Goal: Transaction & Acquisition: Purchase product/service

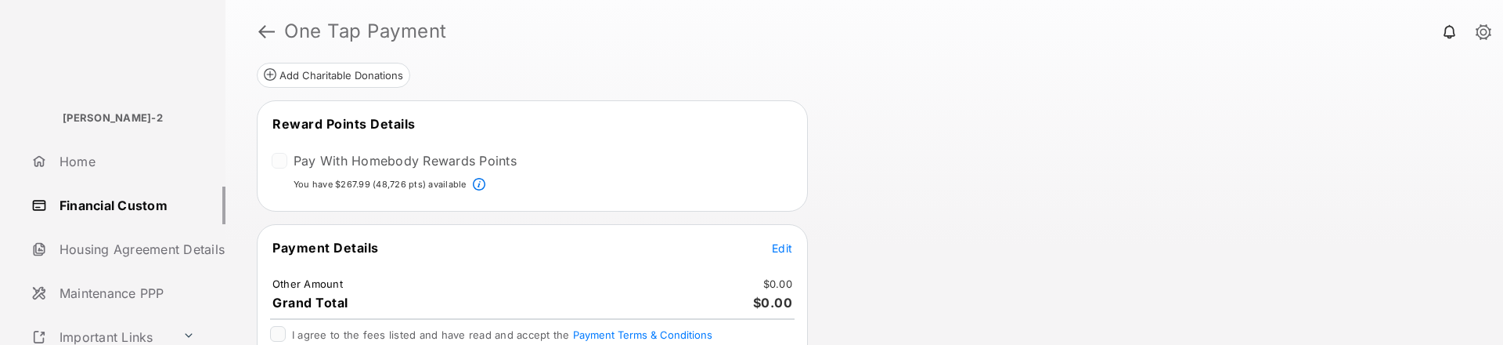
scroll to position [347, 0]
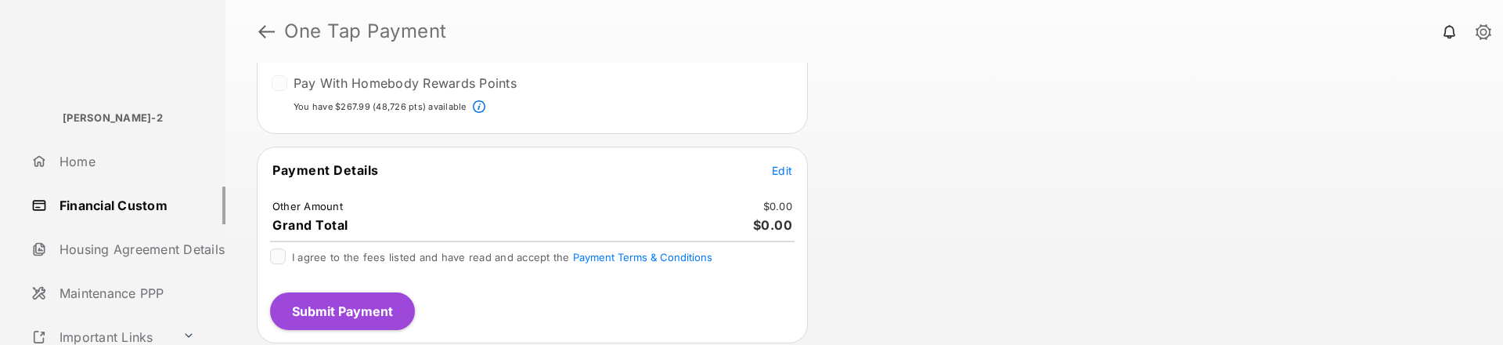
click at [785, 172] on span "Edit" at bounding box center [782, 170] width 20 height 13
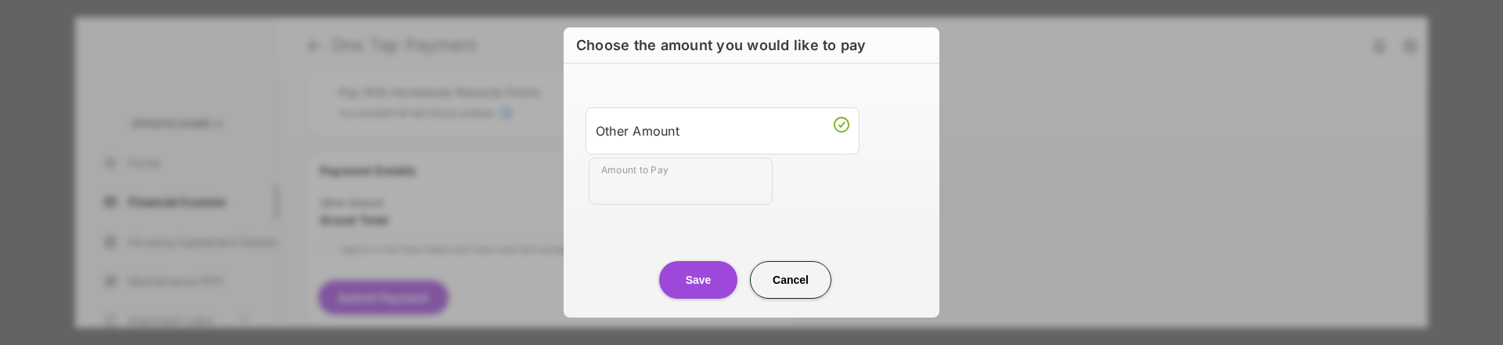
click at [683, 179] on input "Amount to Pay" at bounding box center [681, 180] width 184 height 47
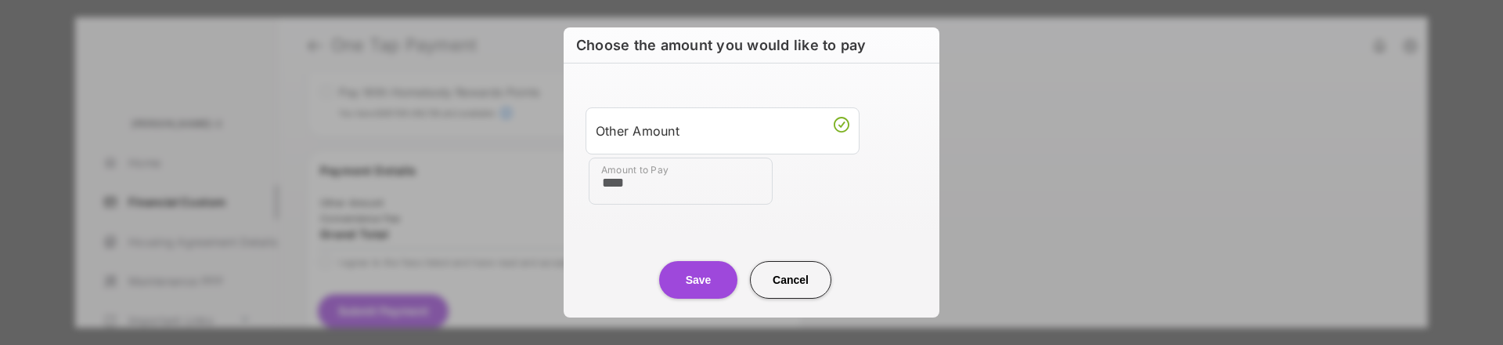
type input "****"
click at [781, 200] on div "Amount to Pay ****" at bounding box center [755, 180] width 332 height 47
click at [703, 268] on button "Save" at bounding box center [698, 280] width 78 height 38
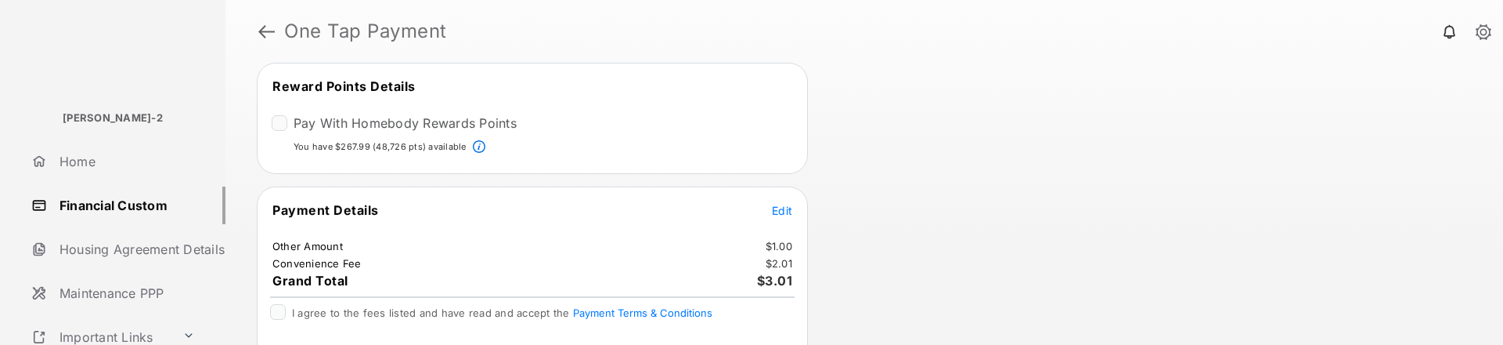
scroll to position [387, 0]
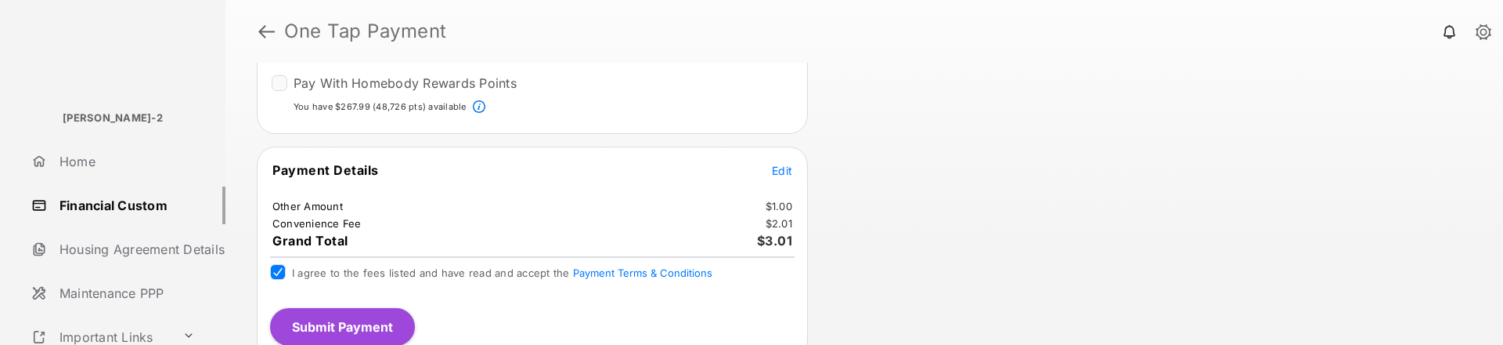
click at [345, 268] on button "Submit Payment" at bounding box center [342, 327] width 145 height 38
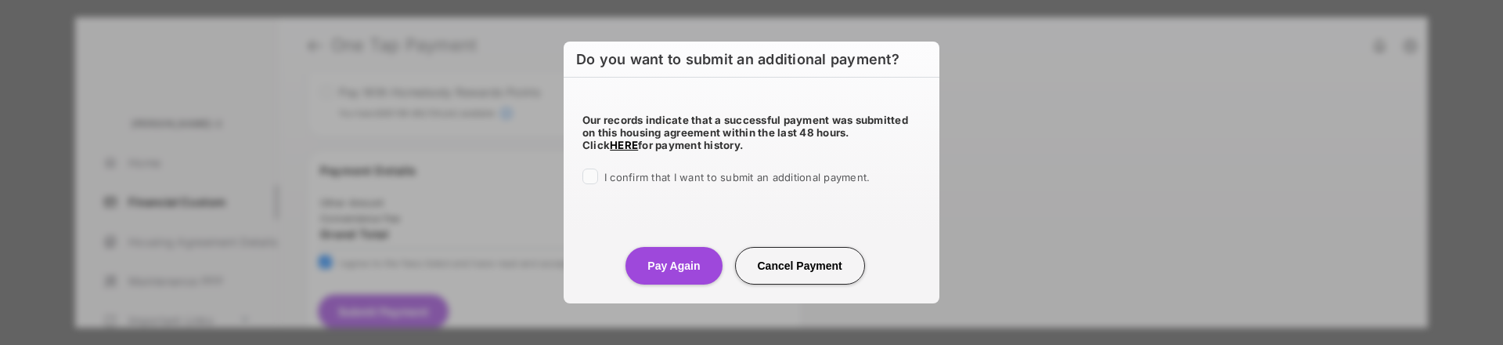
click at [594, 170] on div at bounding box center [591, 176] width 16 height 16
click at [653, 258] on button "Pay Again" at bounding box center [674, 266] width 96 height 38
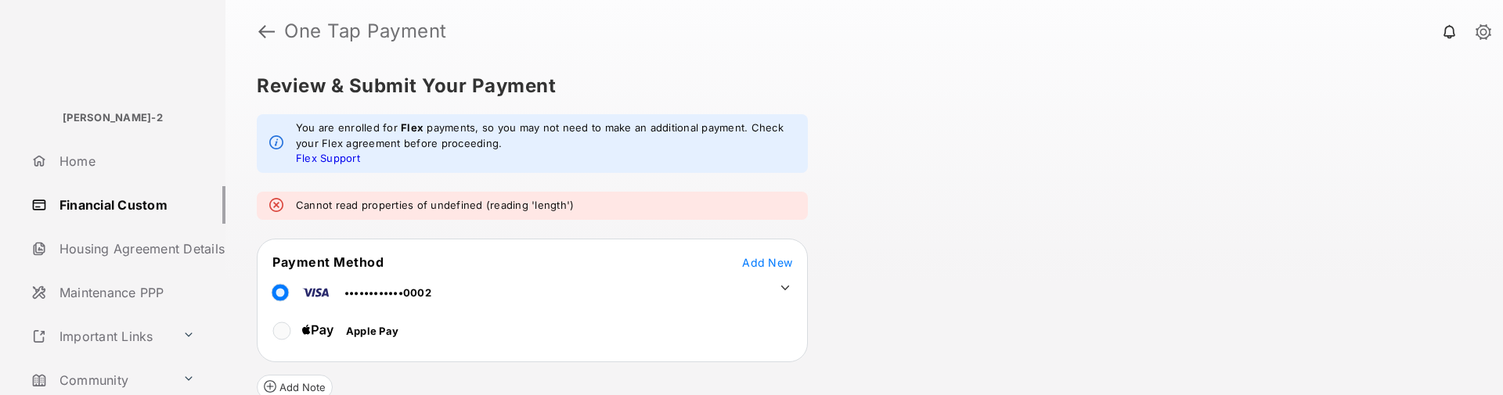
scroll to position [0, 0]
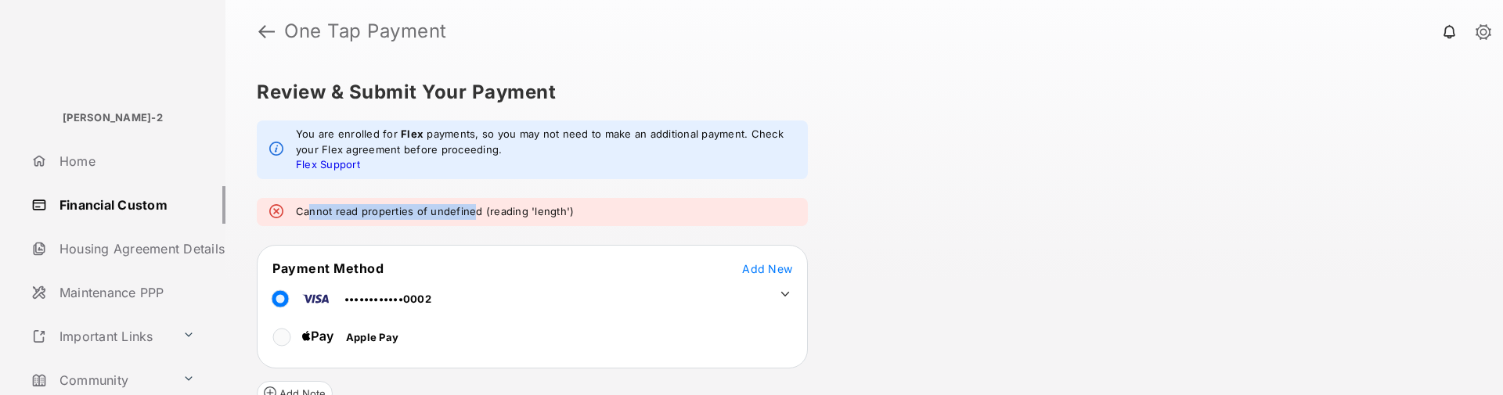
drag, startPoint x: 307, startPoint y: 209, endPoint x: 471, endPoint y: 218, distance: 163.9
click at [471, 218] on em "Cannot read properties of undefined (reading 'length')" at bounding box center [435, 212] width 278 height 16
drag, startPoint x: 570, startPoint y: 211, endPoint x: 505, endPoint y: 214, distance: 65.0
click at [505, 214] on div "Cannot read properties of undefined (reading 'length')" at bounding box center [532, 212] width 551 height 28
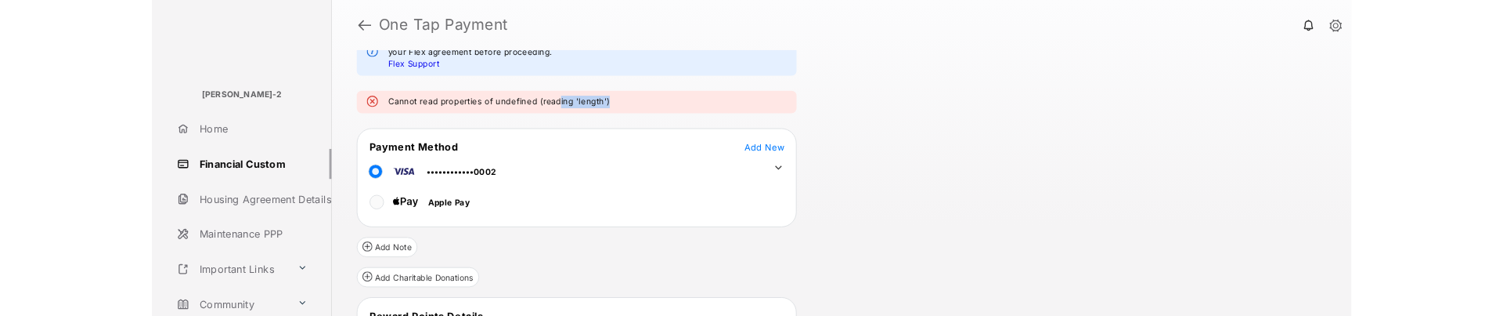
scroll to position [78, 0]
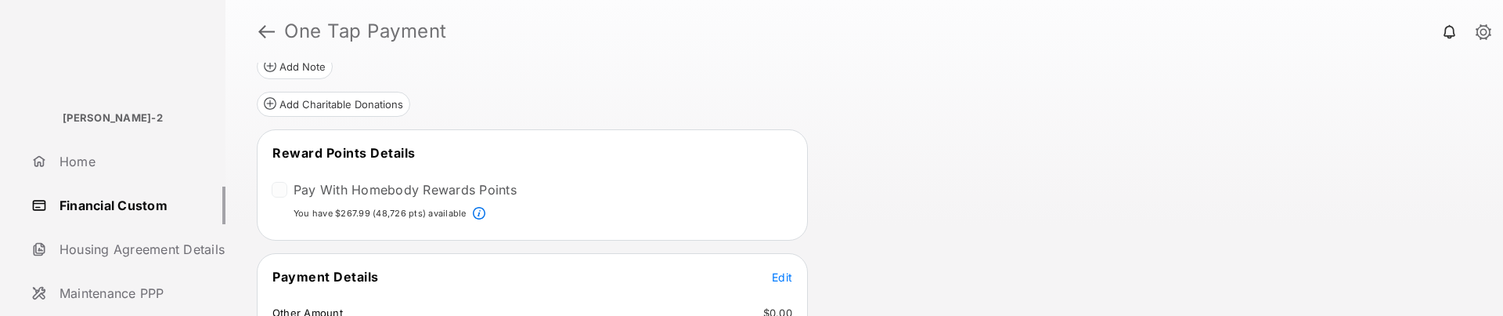
scroll to position [313, 0]
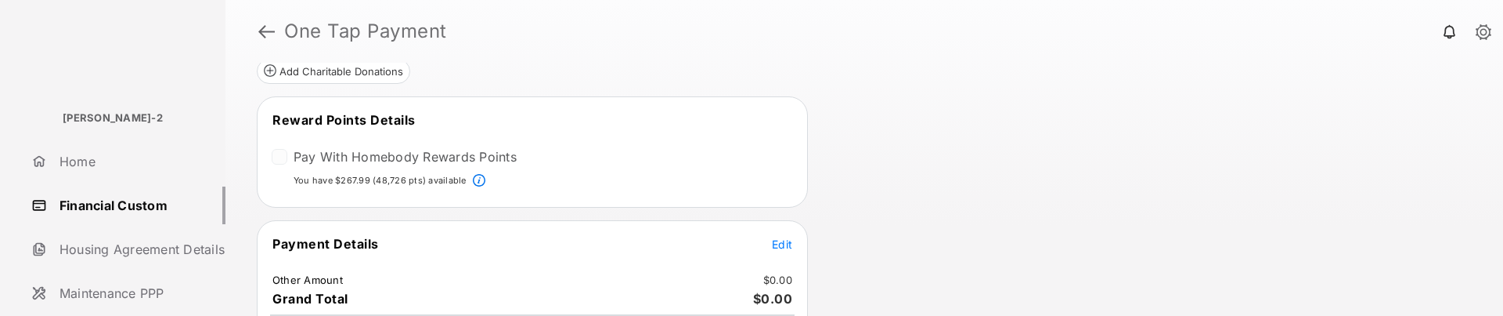
click at [276, 159] on div at bounding box center [280, 157] width 16 height 16
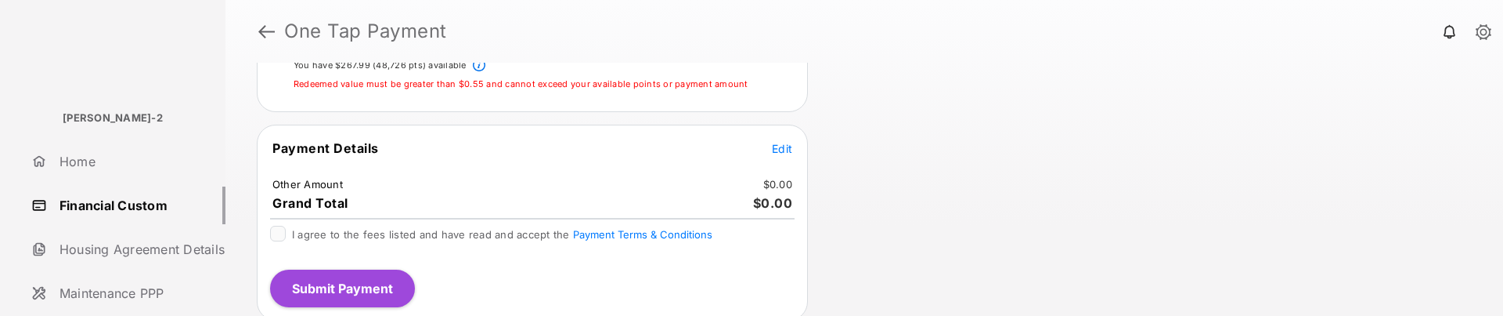
scroll to position [435, 0]
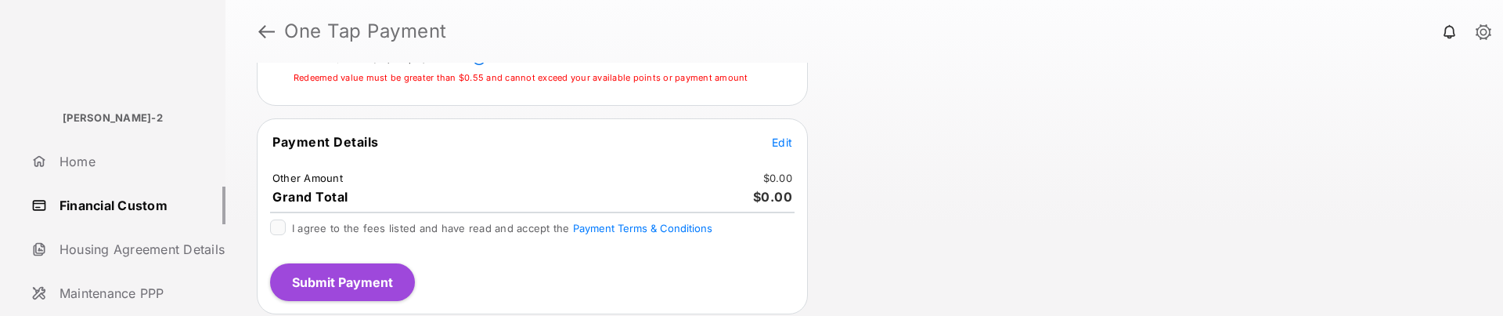
click at [788, 138] on span "Edit" at bounding box center [782, 141] width 20 height 13
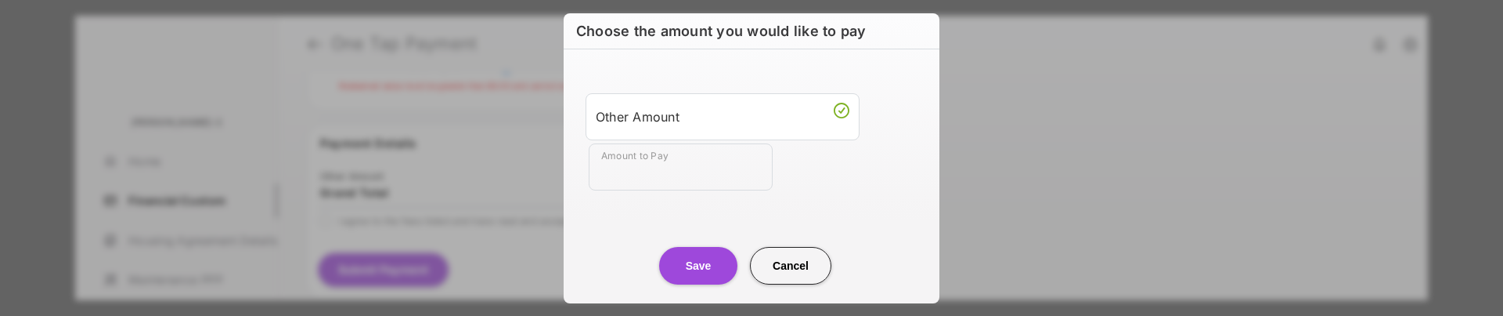
click at [718, 184] on input "Amount to Pay" at bounding box center [681, 166] width 184 height 47
type input "****"
click at [714, 261] on button "Save" at bounding box center [698, 266] width 78 height 38
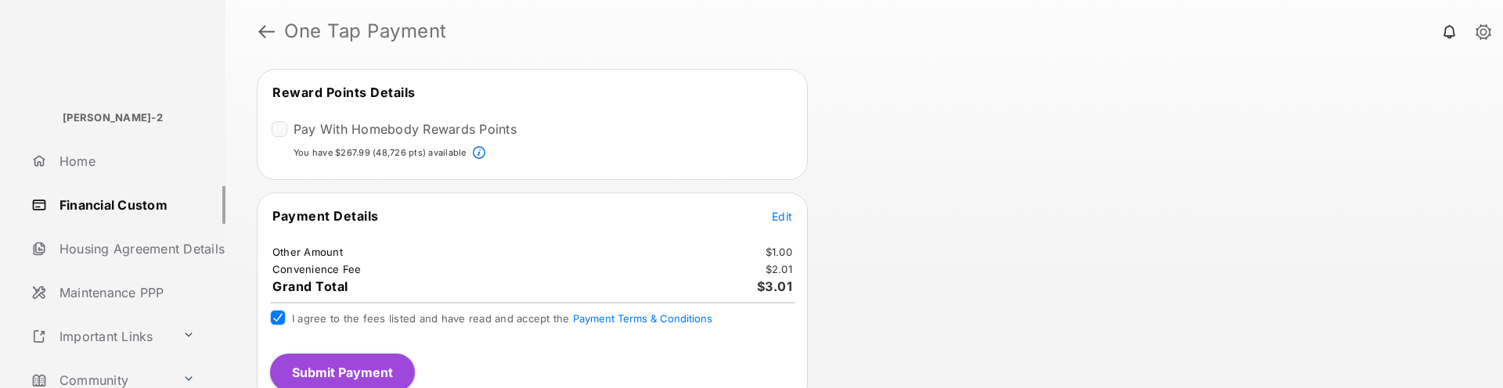
scroll to position [353, 0]
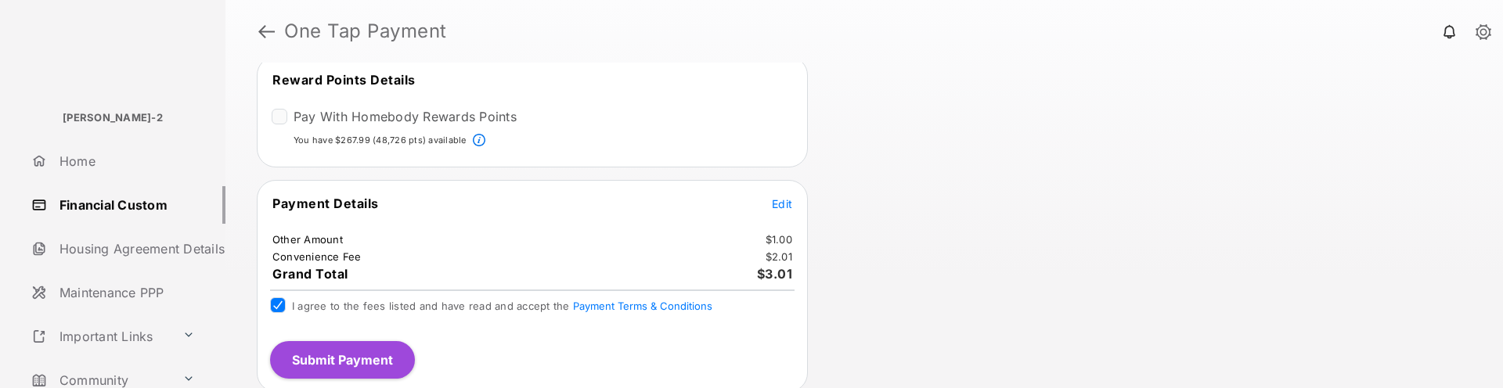
click at [390, 315] on button "Submit Payment" at bounding box center [342, 360] width 145 height 38
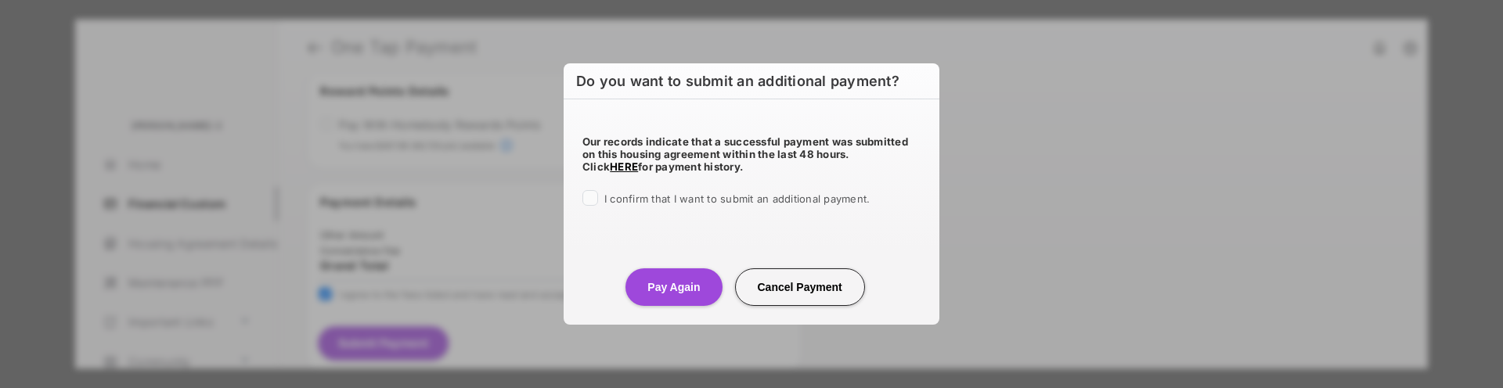
click at [1170, 265] on div "Do you want to submit an additional payment? Our records indicate that a succes…" at bounding box center [751, 194] width 1503 height 388
click at [663, 294] on button "Pay Again" at bounding box center [674, 288] width 96 height 38
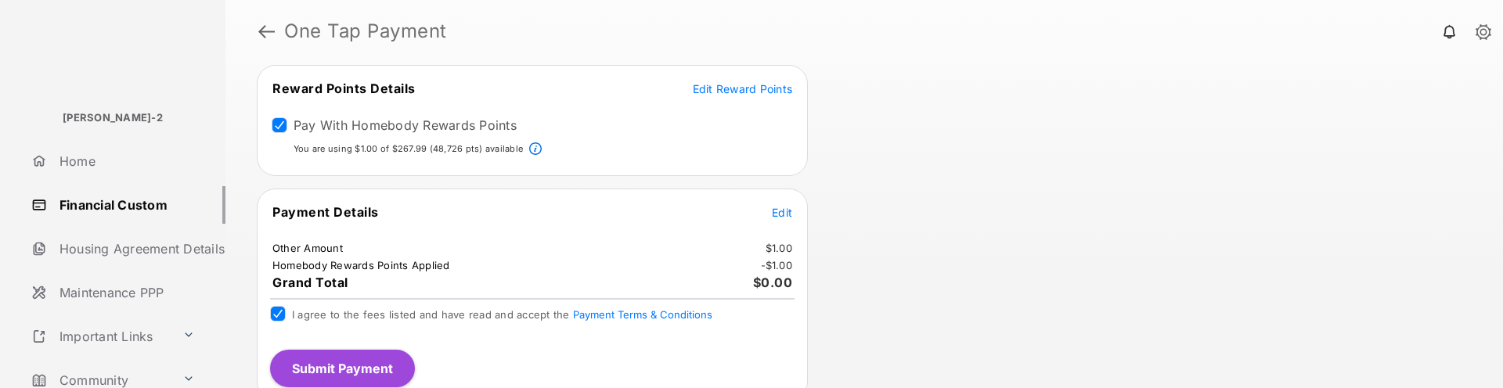
scroll to position [406, 0]
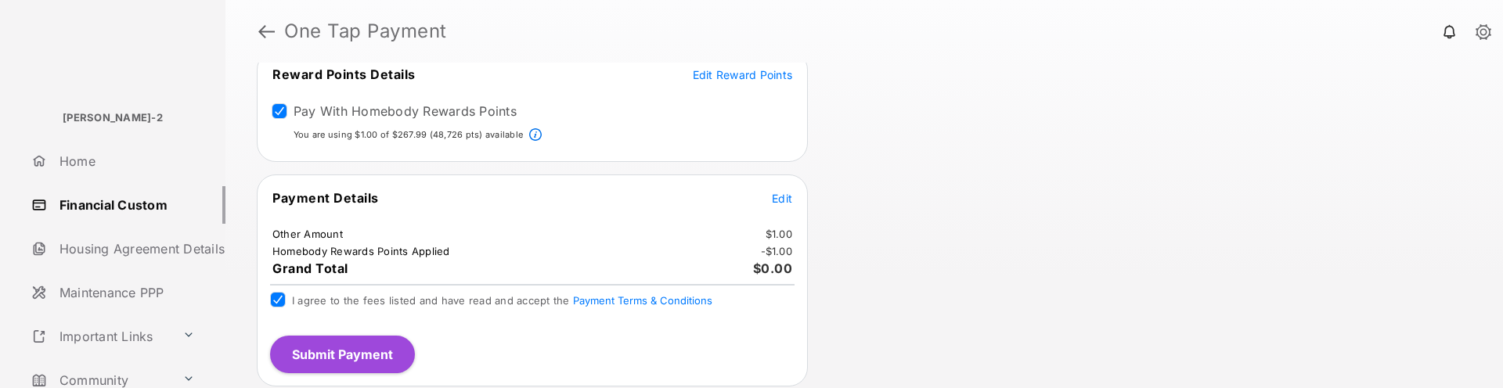
click at [393, 315] on button "Submit Payment" at bounding box center [342, 355] width 145 height 38
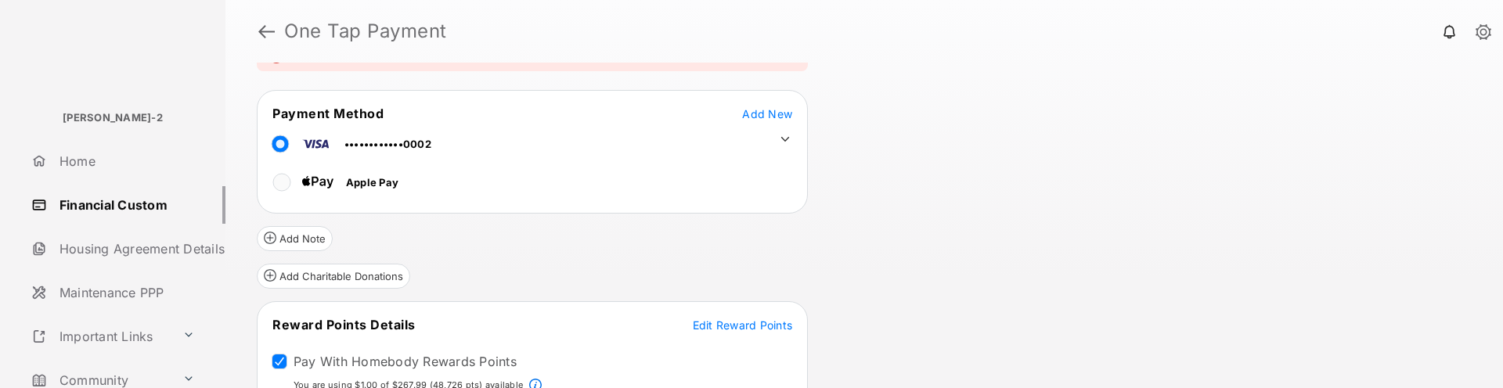
scroll to position [157, 0]
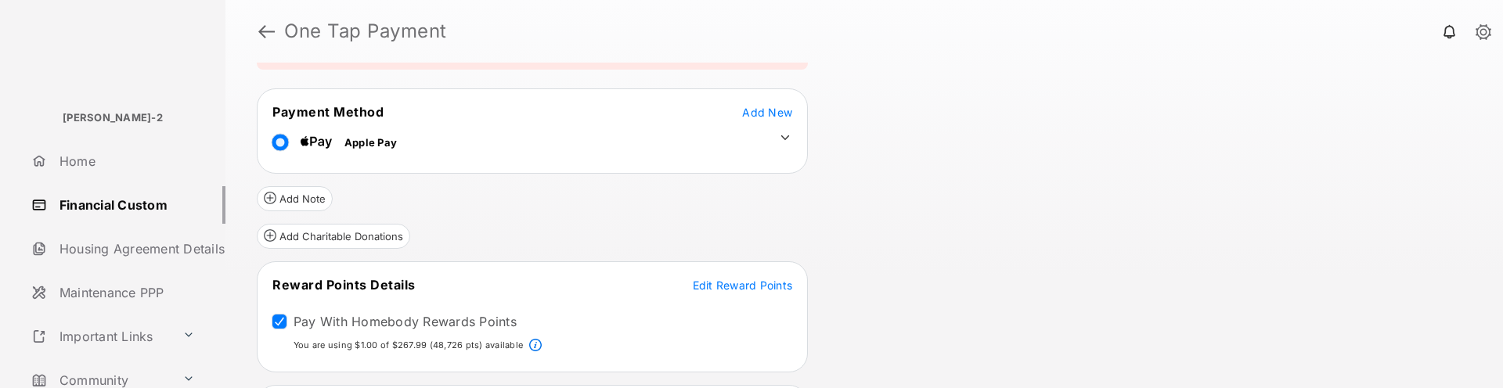
click at [787, 137] on icon at bounding box center [785, 137] width 9 height 5
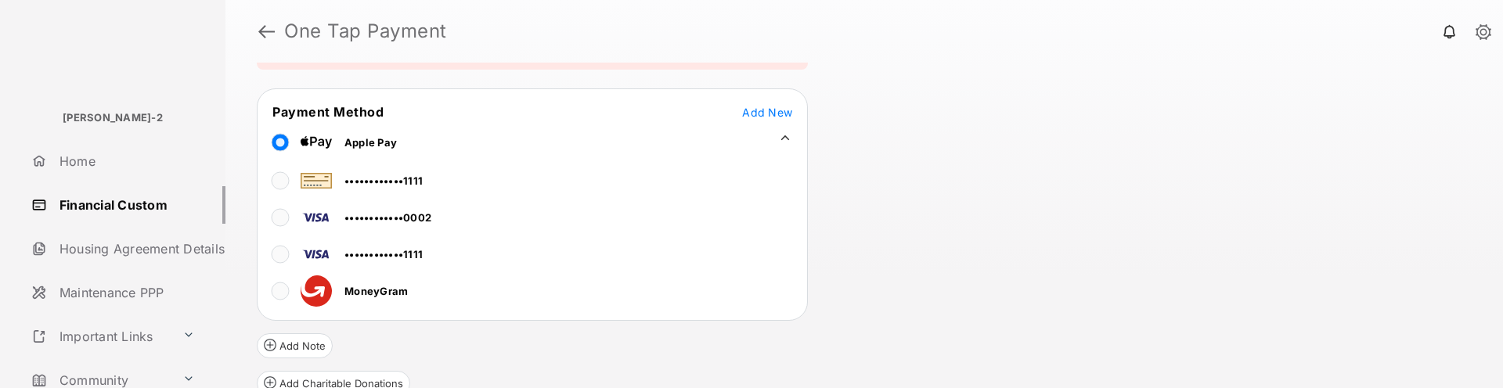
click at [1004, 161] on div "Review & Submit Your Payment You are enrolled for Flex payments, so you may not…" at bounding box center [865, 226] width 1278 height 326
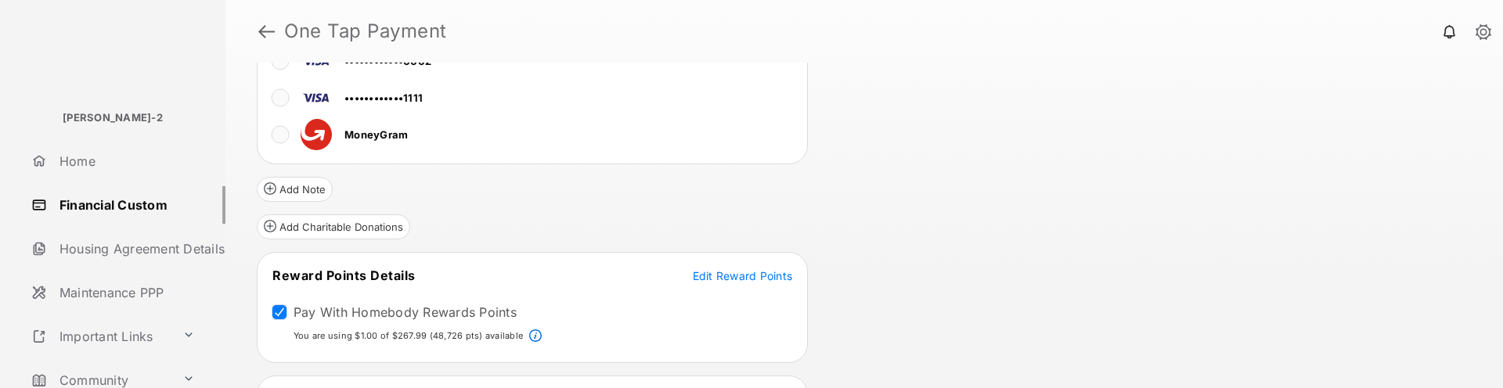
scroll to position [470, 0]
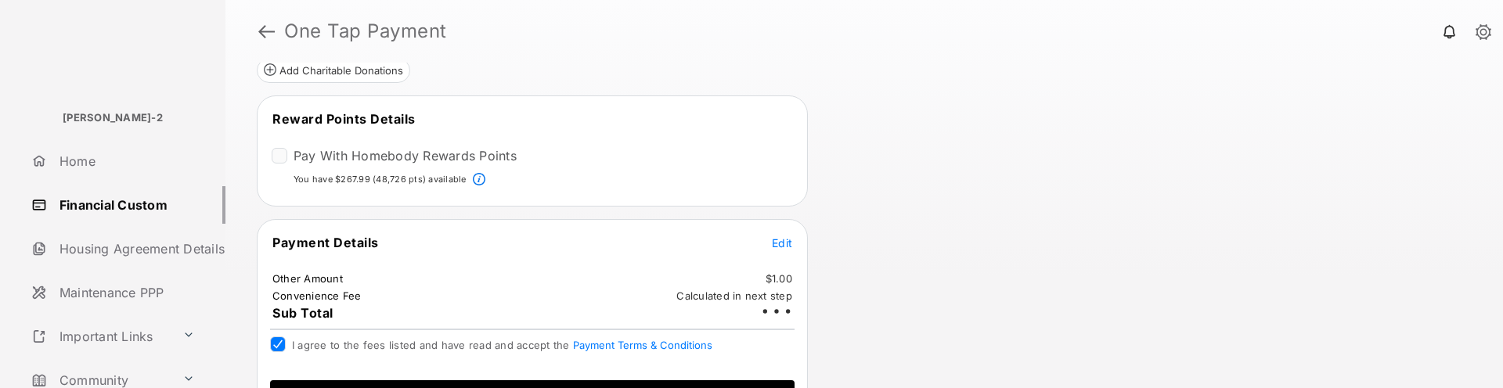
click at [1187, 280] on div "Review & Submit Your Payment You are enrolled for Flex payments, so you may not…" at bounding box center [865, 226] width 1278 height 326
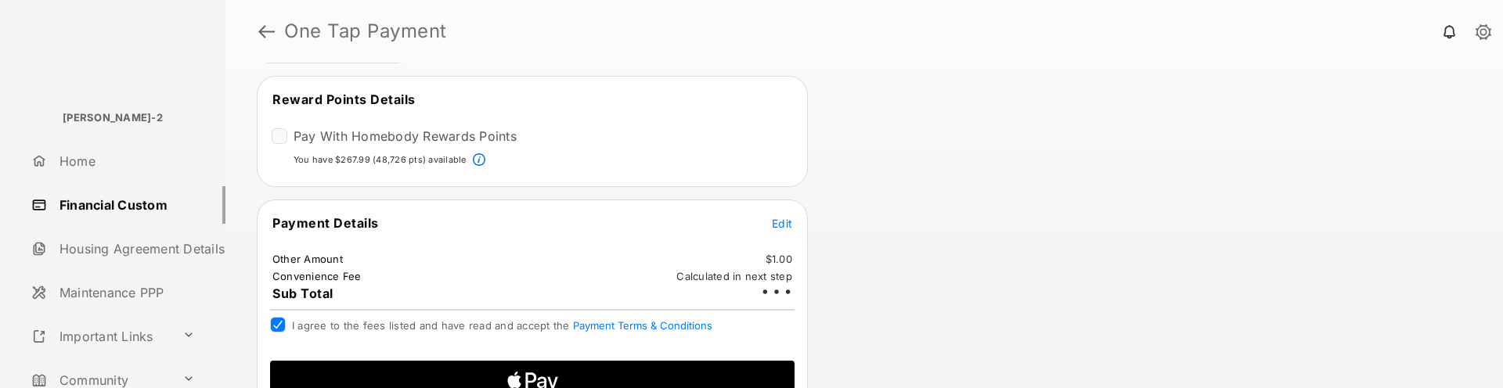
scroll to position [521, 0]
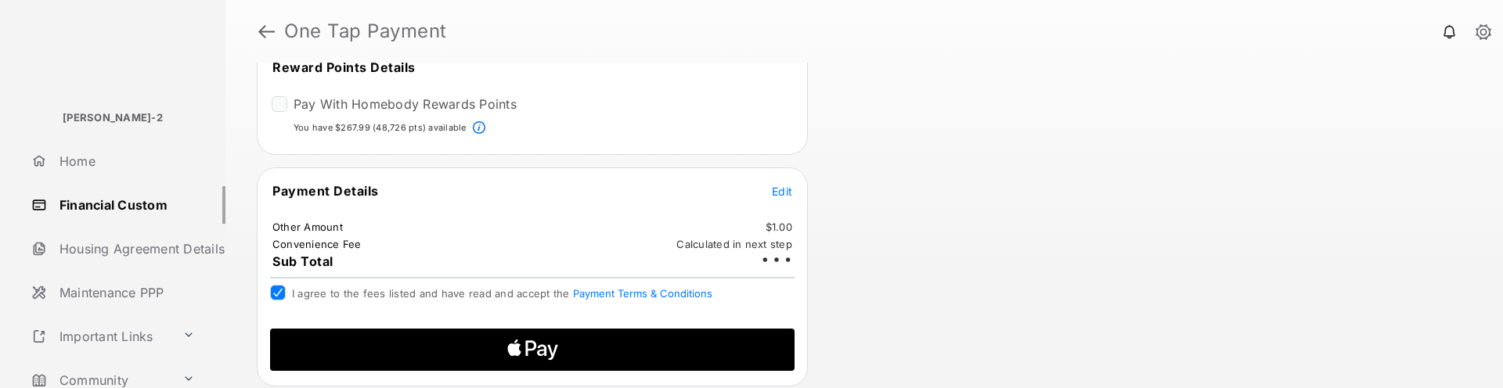
click at [446, 315] on icon "Apple Logo" at bounding box center [533, 350] width 250 height 42
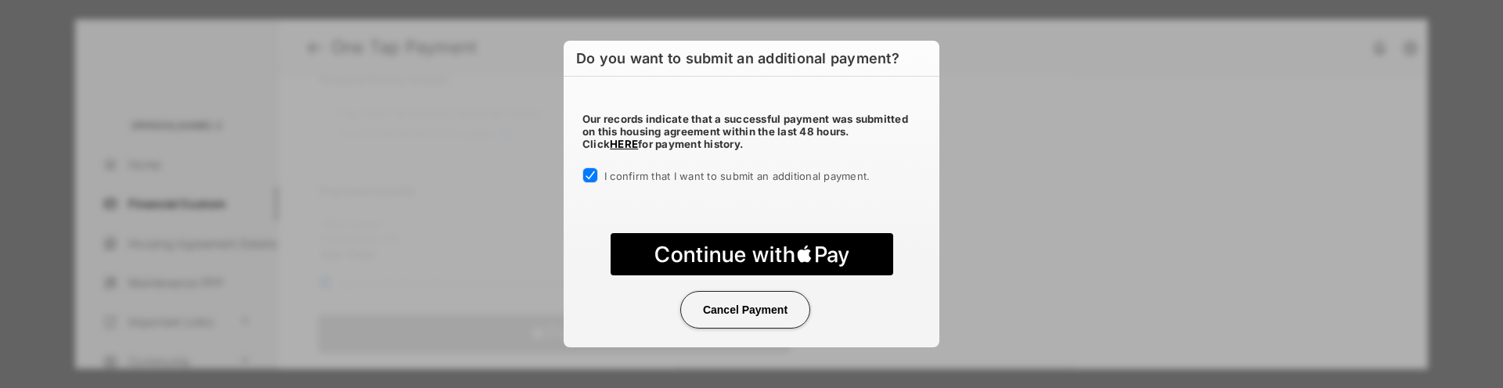
click at [682, 257] on text "Continue with" at bounding box center [725, 254] width 142 height 27
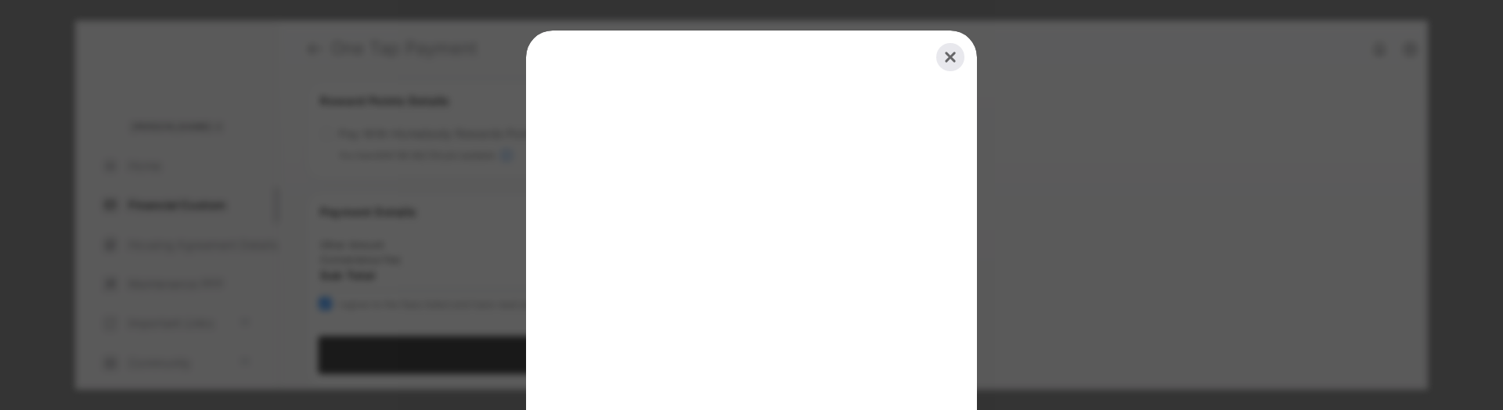
scroll to position [0, 0]
click at [942, 63] on button "Close" at bounding box center [950, 58] width 34 height 34
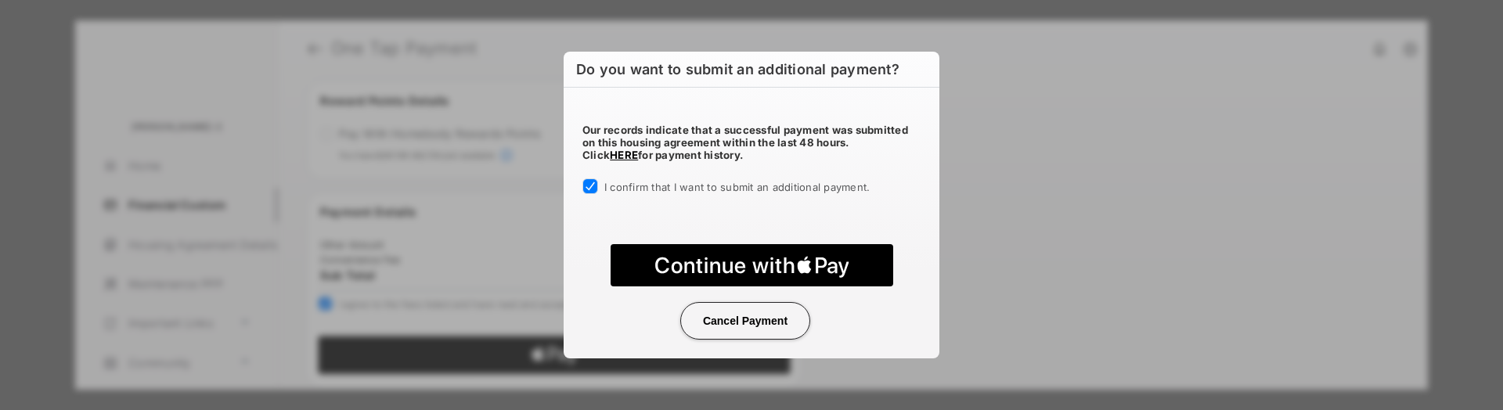
click at [784, 315] on button "Cancel Payment" at bounding box center [745, 321] width 130 height 38
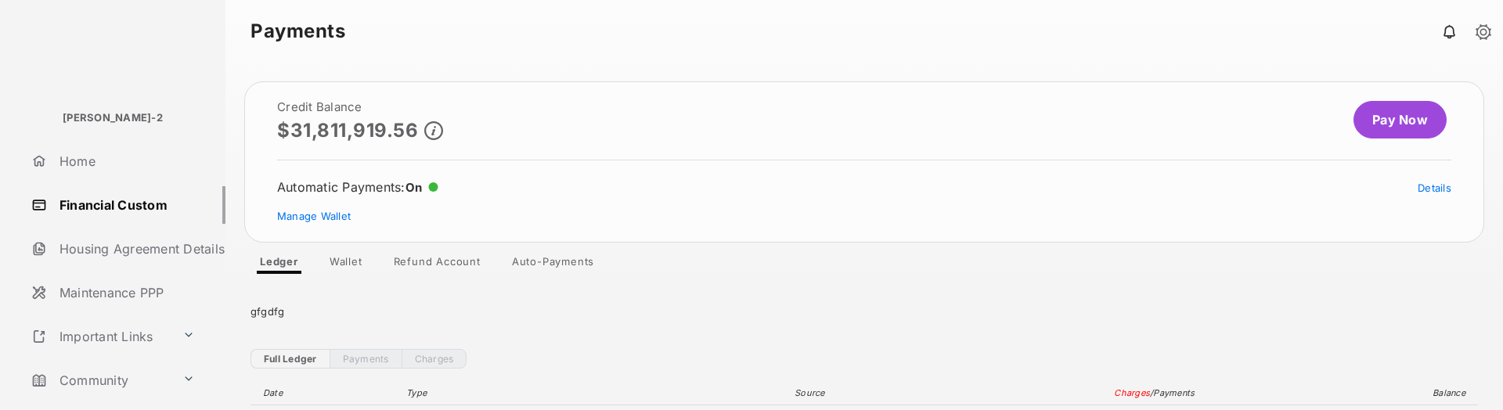
click at [1366, 123] on link "Pay Now" at bounding box center [1400, 120] width 93 height 38
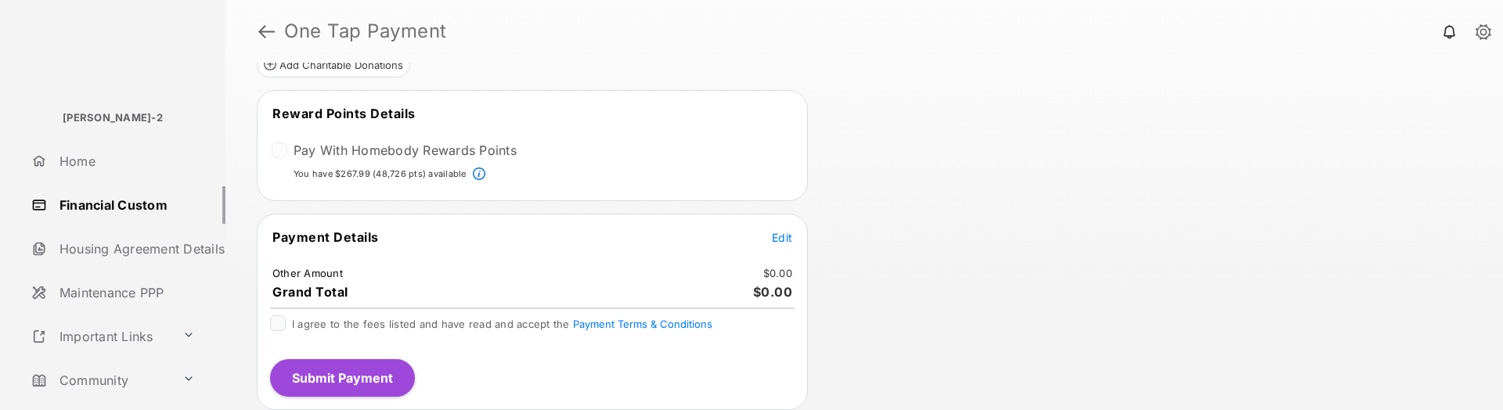
scroll to position [321, 0]
click at [311, 315] on button "Submit Payment" at bounding box center [342, 377] width 145 height 38
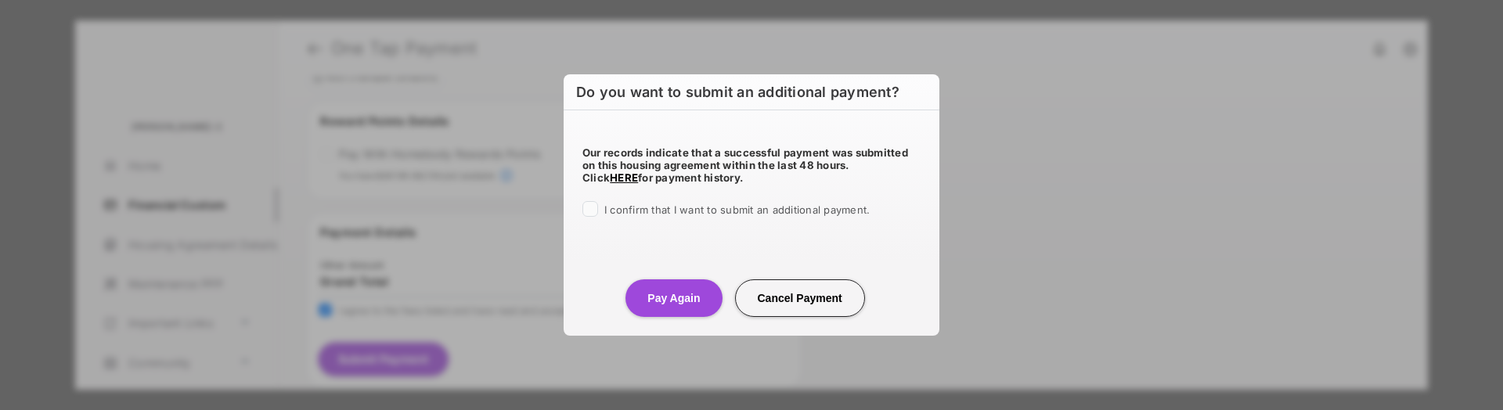
click at [752, 207] on span "I confirm that I want to submit an additional payment." at bounding box center [736, 210] width 265 height 13
click at [666, 299] on button "Pay Again" at bounding box center [674, 299] width 96 height 38
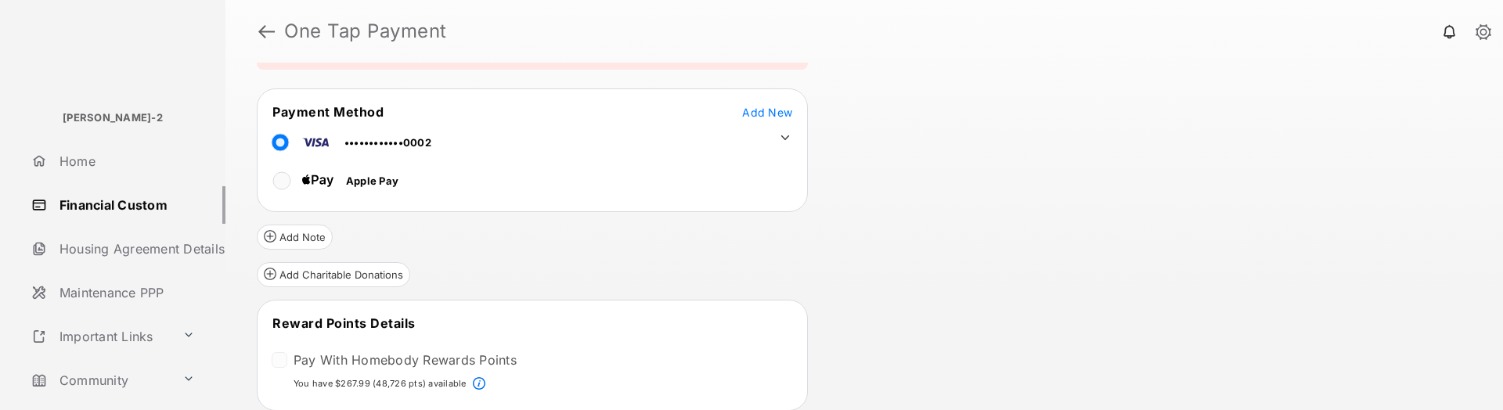
scroll to position [313, 0]
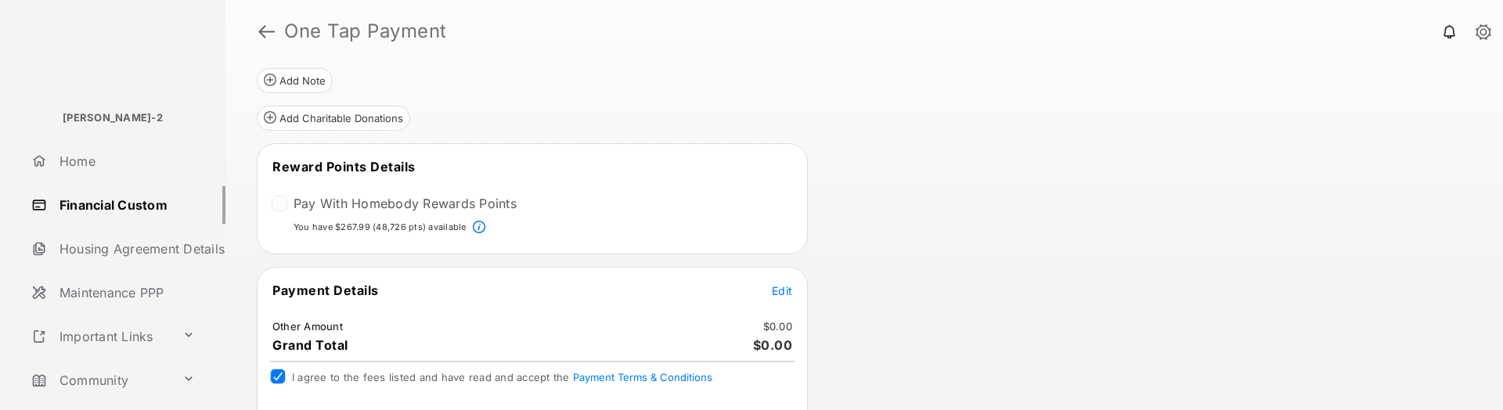
click at [787, 301] on tr "Payment Details Edit" at bounding box center [532, 300] width 547 height 36
click at [785, 292] on span "Edit" at bounding box center [782, 290] width 20 height 13
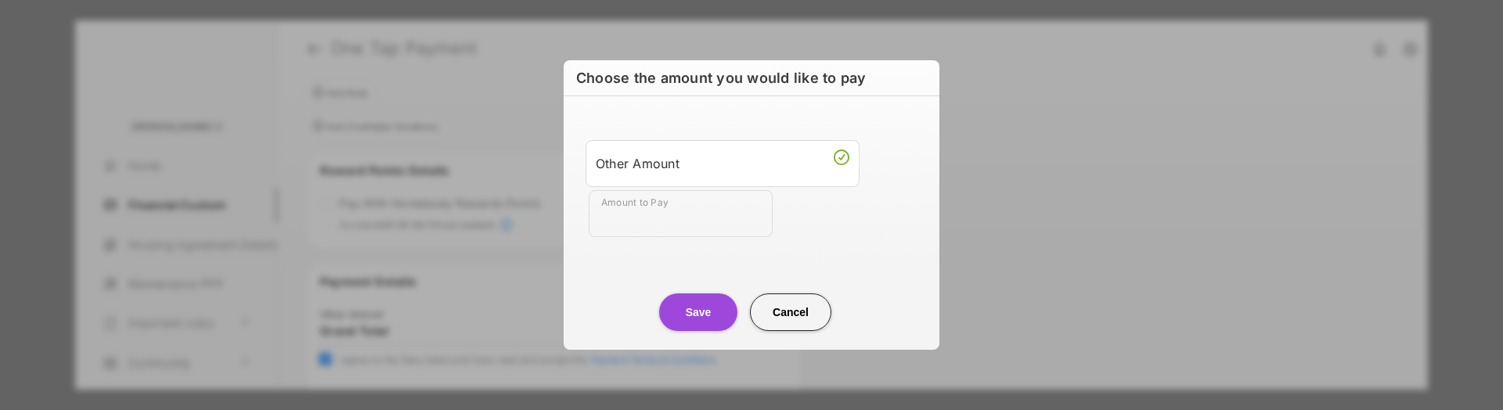
click at [699, 215] on input "Amount to Pay" at bounding box center [681, 213] width 184 height 47
type input "****"
click at [821, 244] on div "Other Amount Amount to Pay ****" at bounding box center [751, 188] width 357 height 147
click at [704, 312] on button "Save" at bounding box center [698, 313] width 78 height 38
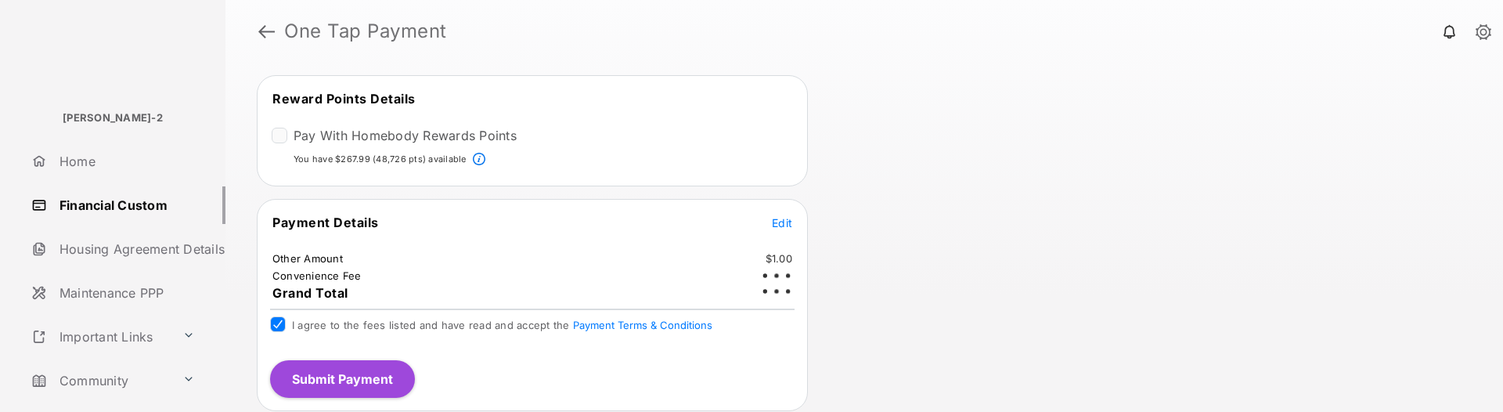
scroll to position [335, 0]
click at [921, 294] on div "Review & Submit Your Payment You are enrolled for Flex payments, so you may not…" at bounding box center [865, 237] width 1278 height 349
click at [341, 315] on button "Submit Payment" at bounding box center [342, 378] width 145 height 38
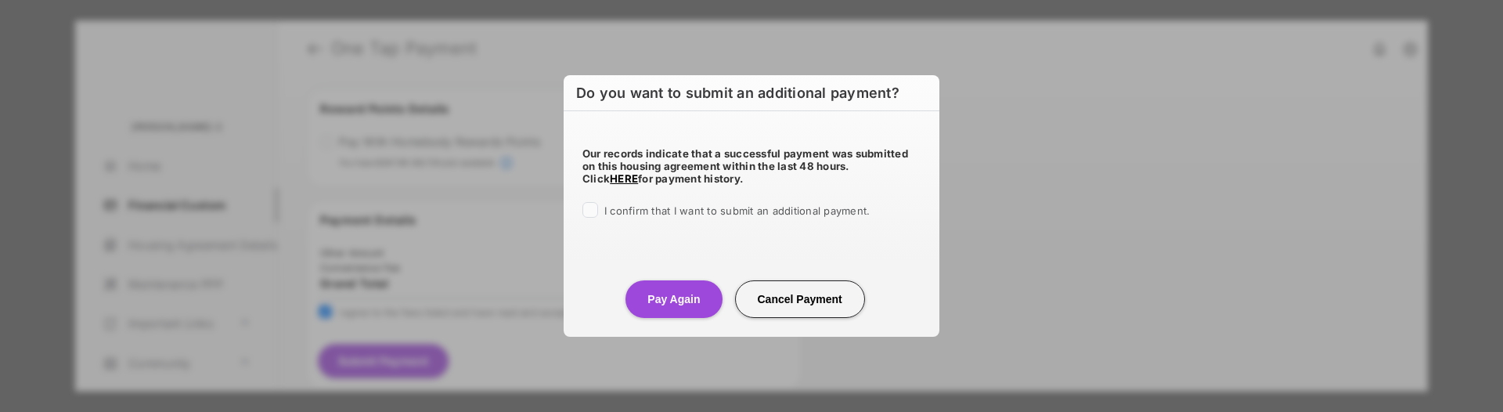
click at [629, 202] on label "I confirm that I want to submit an additional payment." at bounding box center [736, 210] width 265 height 16
click at [650, 298] on button "Pay Again" at bounding box center [674, 299] width 96 height 38
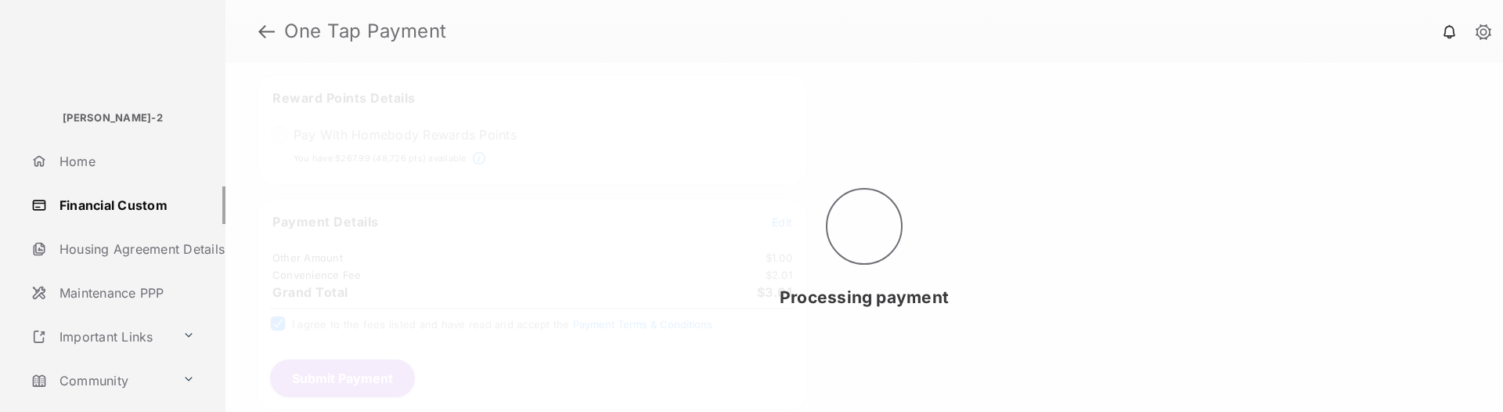
scroll to position [0, 0]
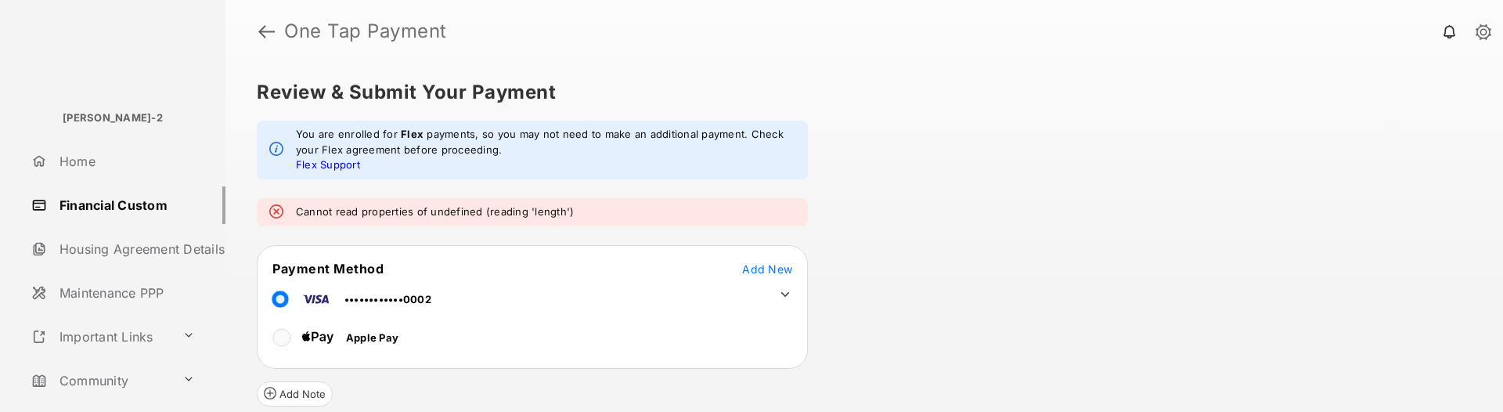
click at [868, 182] on div "Review & Submit Your Payment You are enrolled for Flex payments, so you may not…" at bounding box center [865, 237] width 1278 height 349
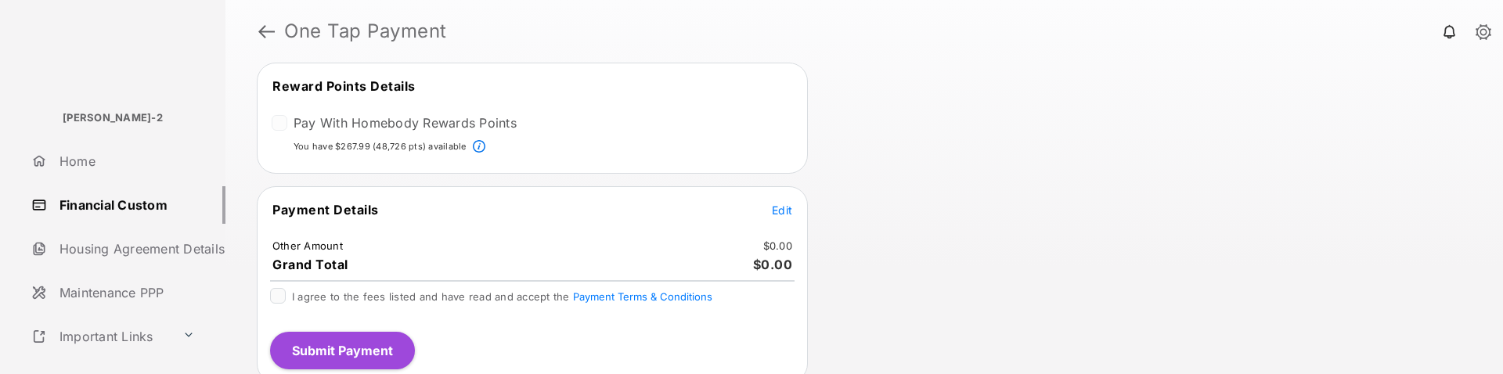
scroll to position [357, 0]
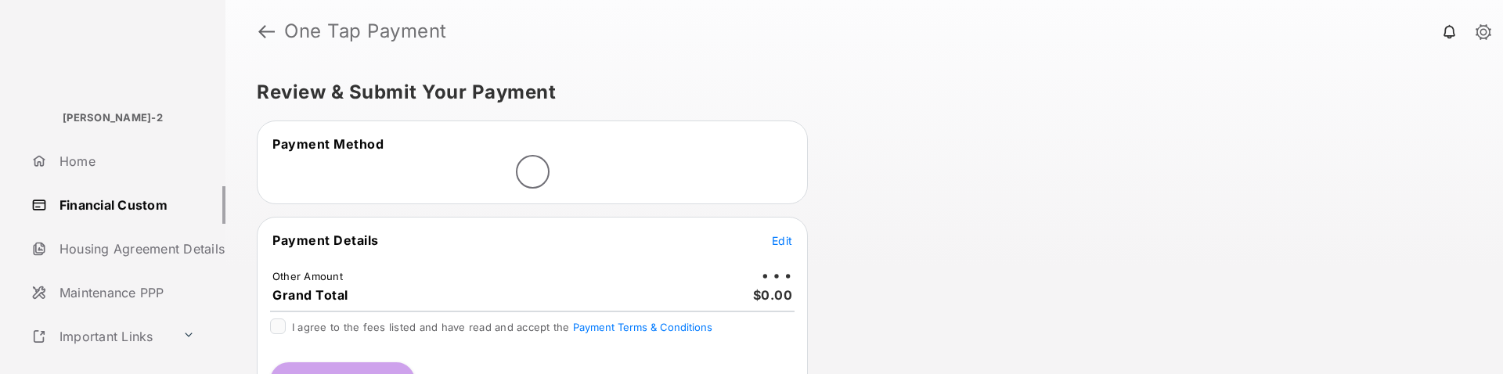
click at [1034, 120] on div "Review & Submit Your Payment Payment Method Payment Details Edit Other Amount G…" at bounding box center [865, 219] width 1278 height 312
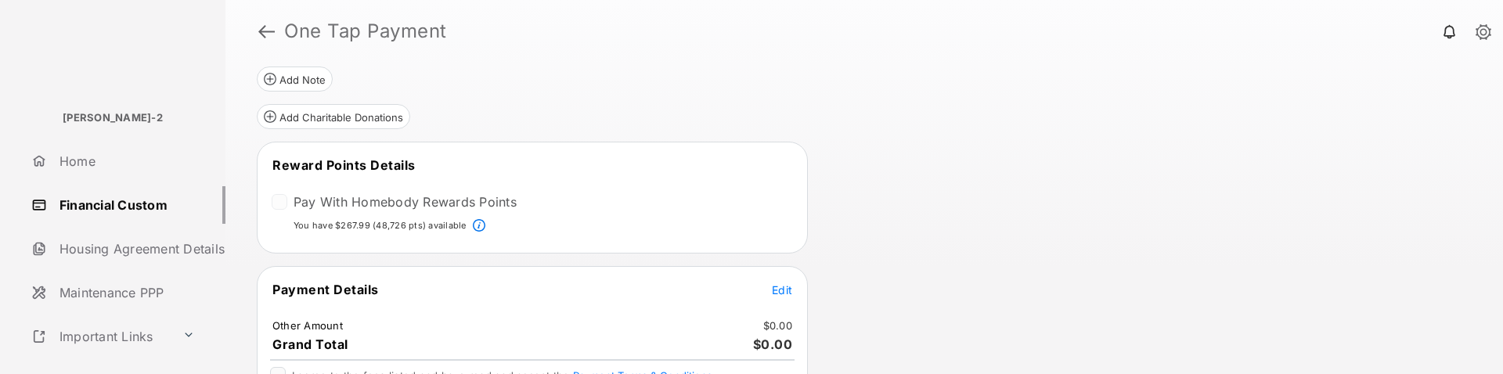
scroll to position [157, 0]
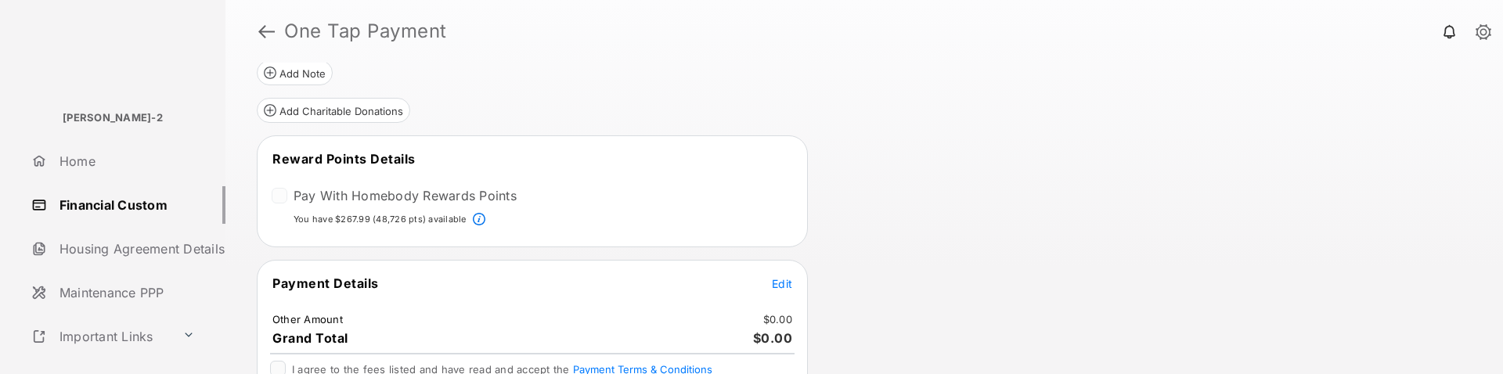
click at [779, 288] on span "Edit" at bounding box center [782, 283] width 20 height 13
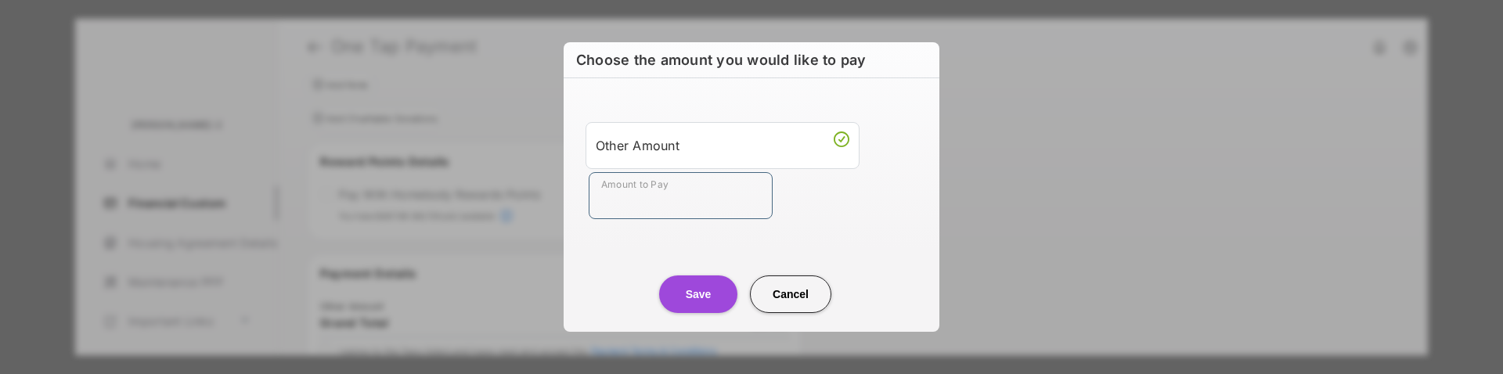
click at [729, 190] on input "Amount to Pay" at bounding box center [681, 195] width 184 height 47
type input "****"
click at [839, 212] on div "Amount to Pay ****" at bounding box center [755, 195] width 332 height 47
click at [665, 287] on button "Save" at bounding box center [698, 295] width 78 height 38
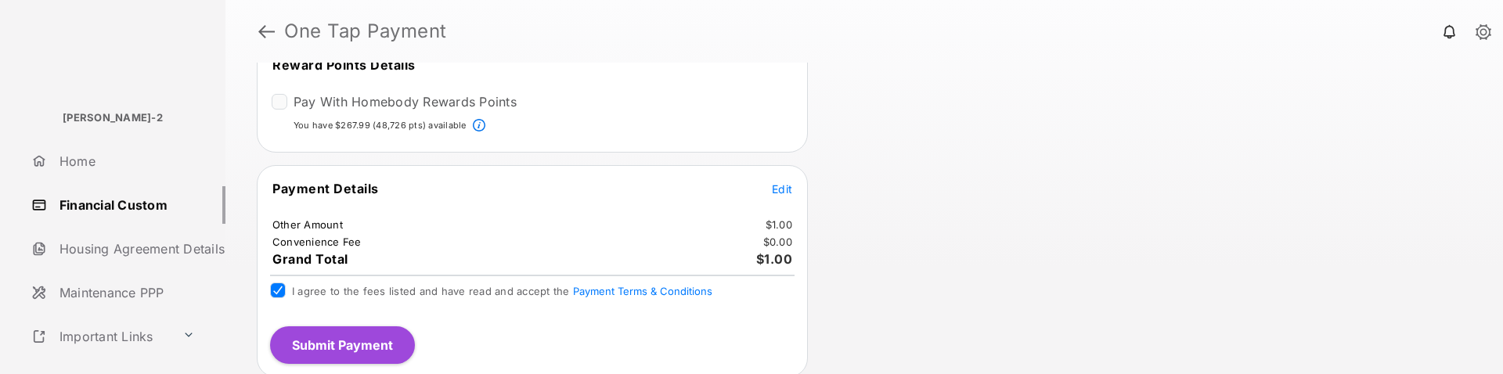
scroll to position [313, 0]
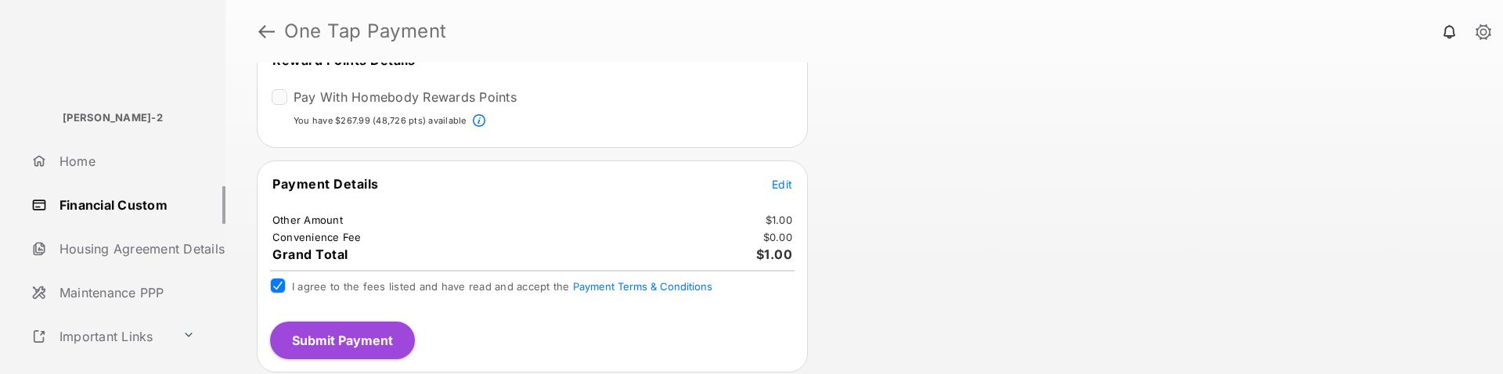
click at [363, 332] on button "Submit Payment" at bounding box center [342, 341] width 145 height 38
click at [360, 337] on button "Submit Payment" at bounding box center [342, 341] width 145 height 38
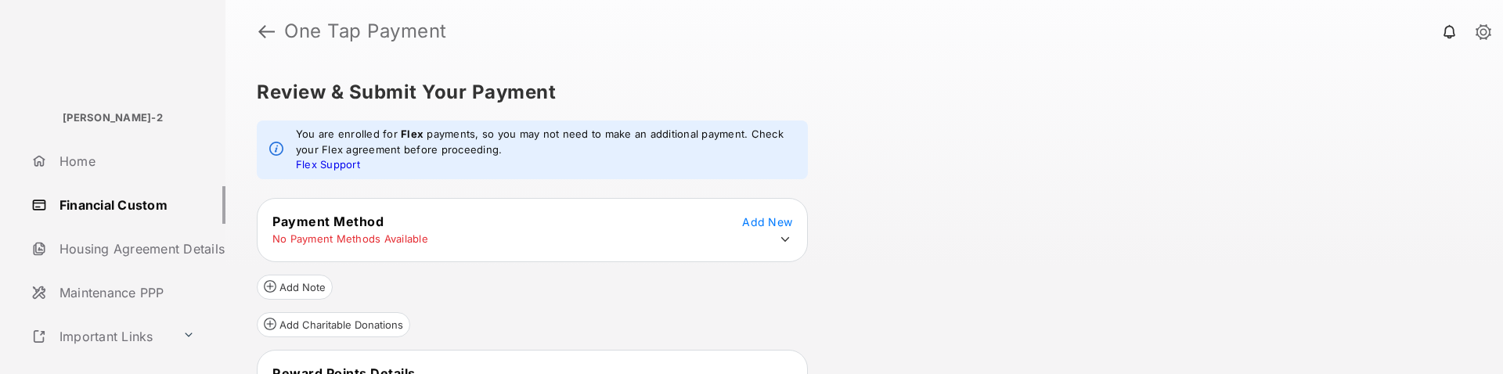
click at [774, 239] on td at bounding box center [781, 240] width 23 height 16
click at [784, 244] on icon at bounding box center [785, 240] width 14 height 14
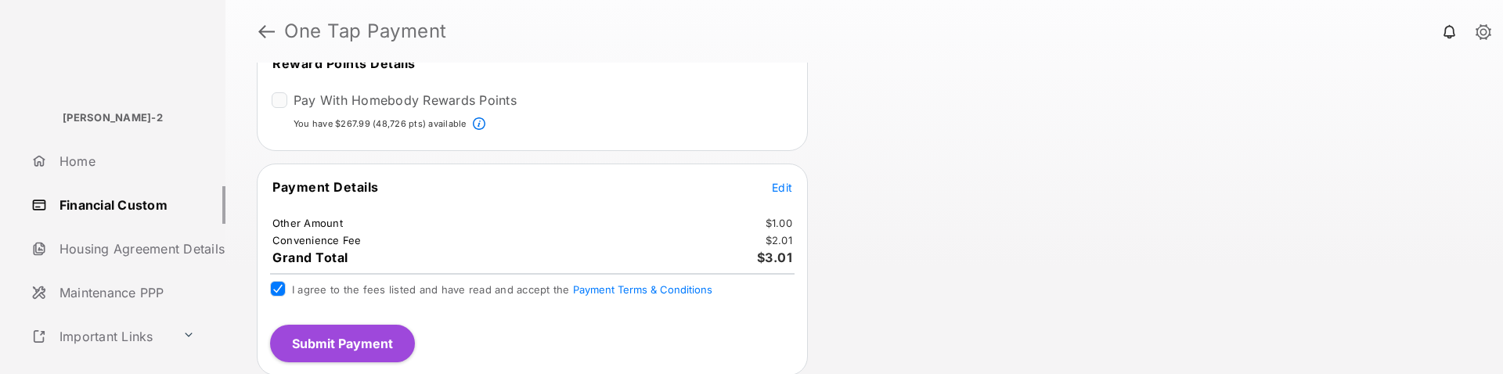
scroll to position [482, 0]
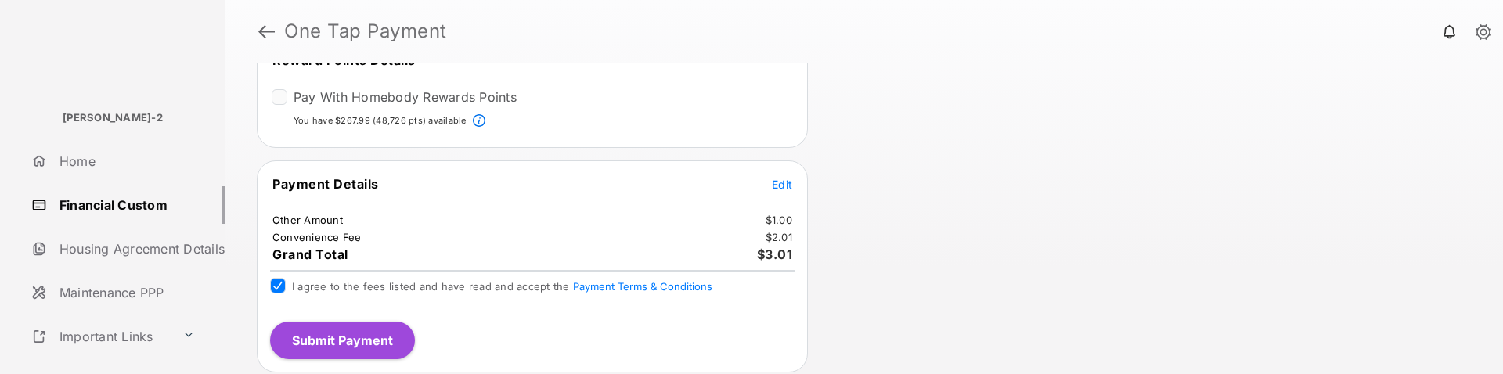
click at [368, 336] on button "Submit Payment" at bounding box center [342, 341] width 145 height 38
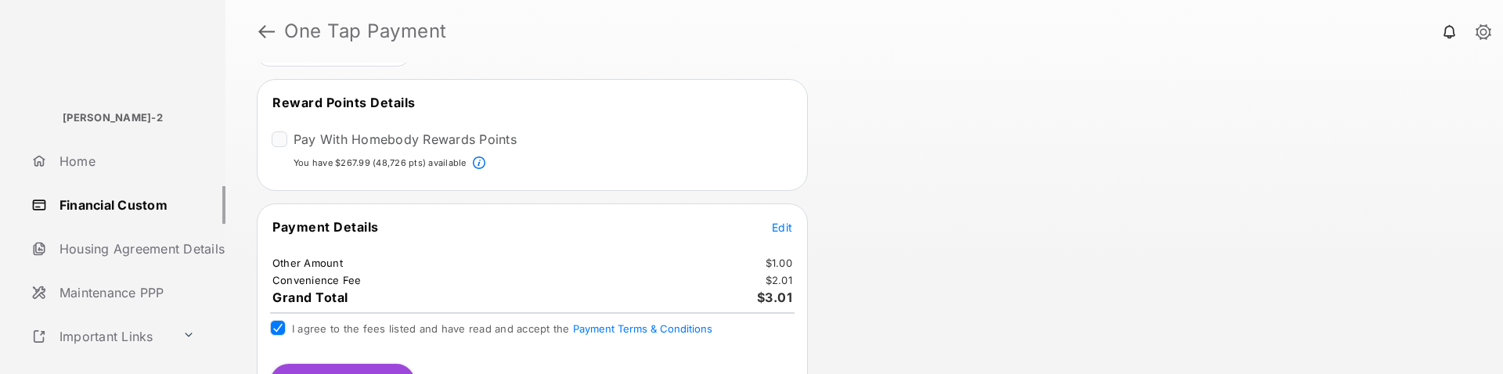
scroll to position [548, 0]
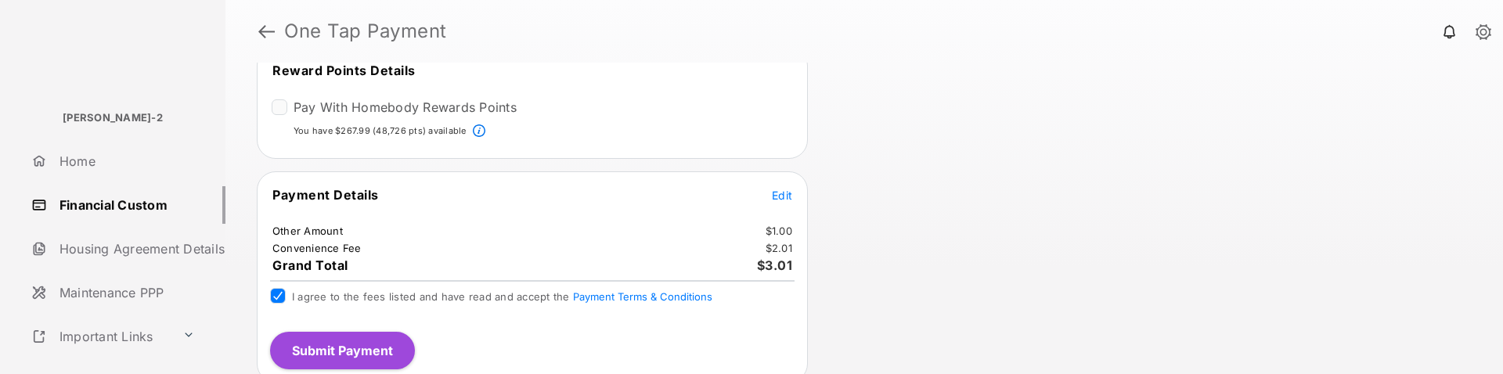
click at [368, 349] on button "Submit Payment" at bounding box center [342, 351] width 145 height 38
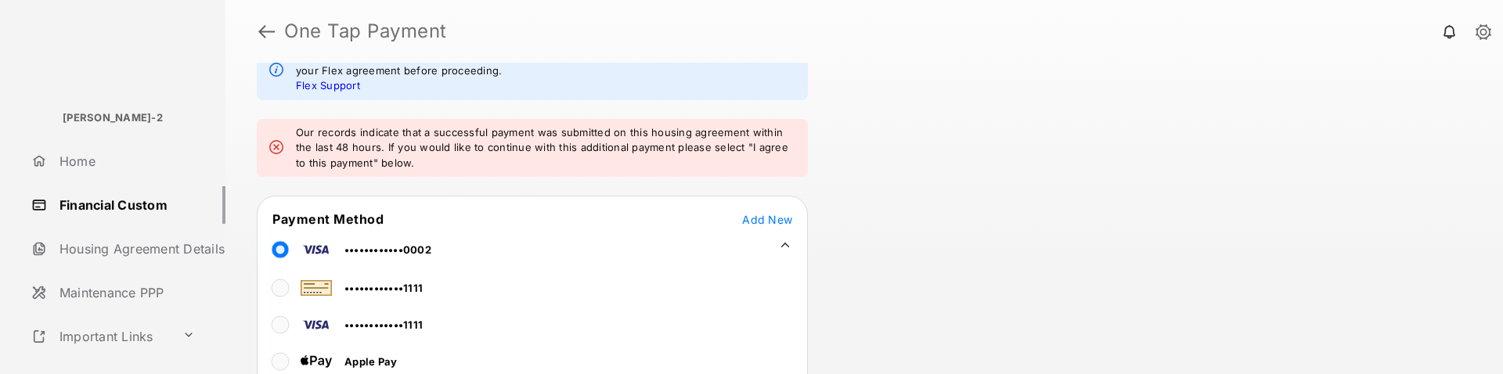
scroll to position [78, 0]
drag, startPoint x: 743, startPoint y: 147, endPoint x: 585, endPoint y: 176, distance: 160.8
click at [592, 168] on em "Our records indicate that a successful payment was submitted on this housing ag…" at bounding box center [546, 149] width 500 height 46
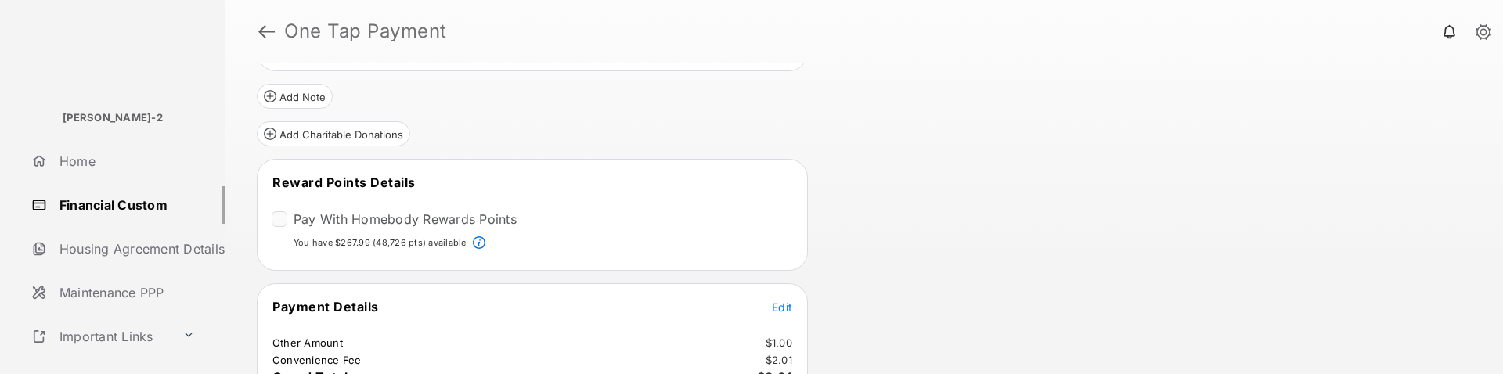
scroll to position [470, 0]
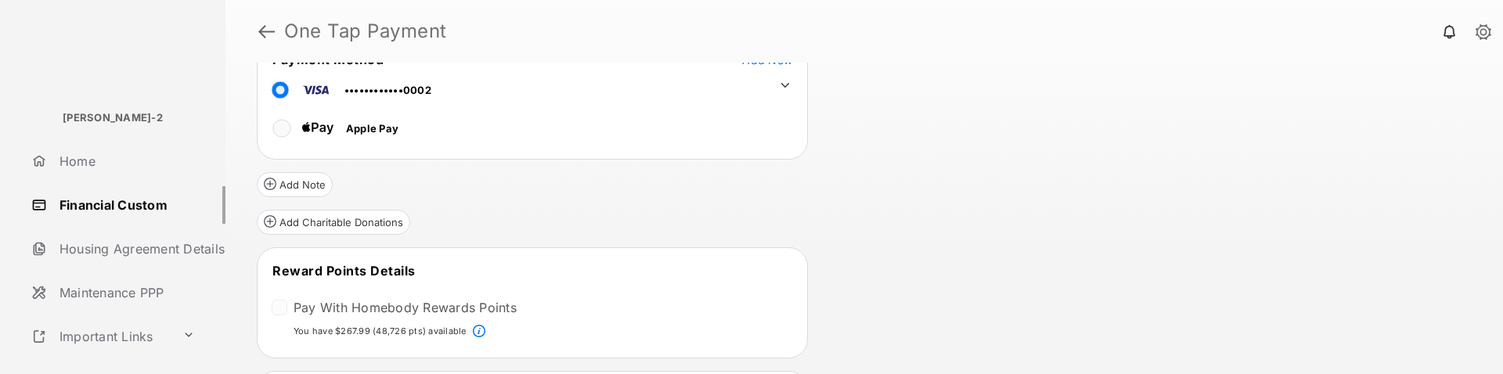
scroll to position [313, 0]
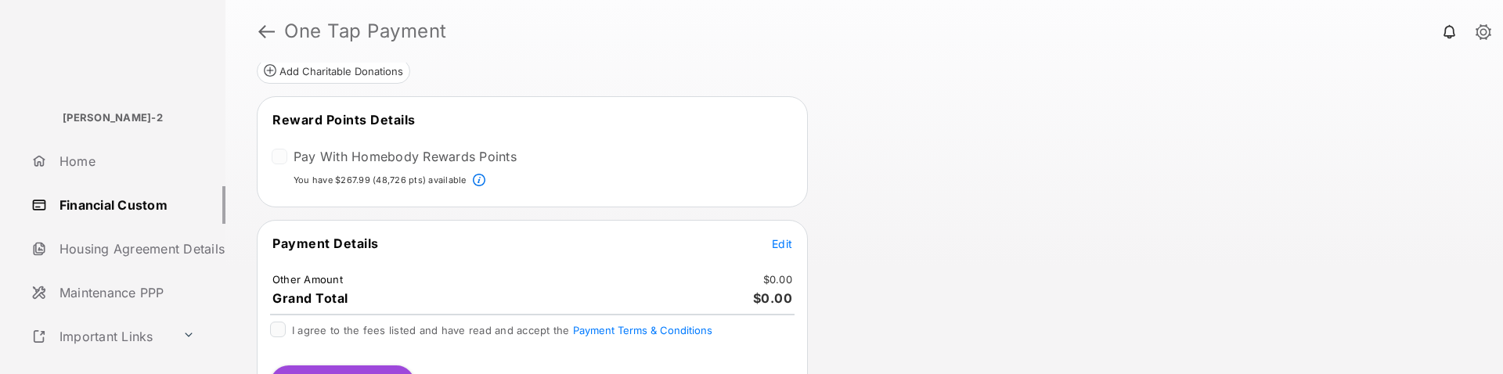
click at [788, 239] on span "Edit" at bounding box center [782, 243] width 20 height 13
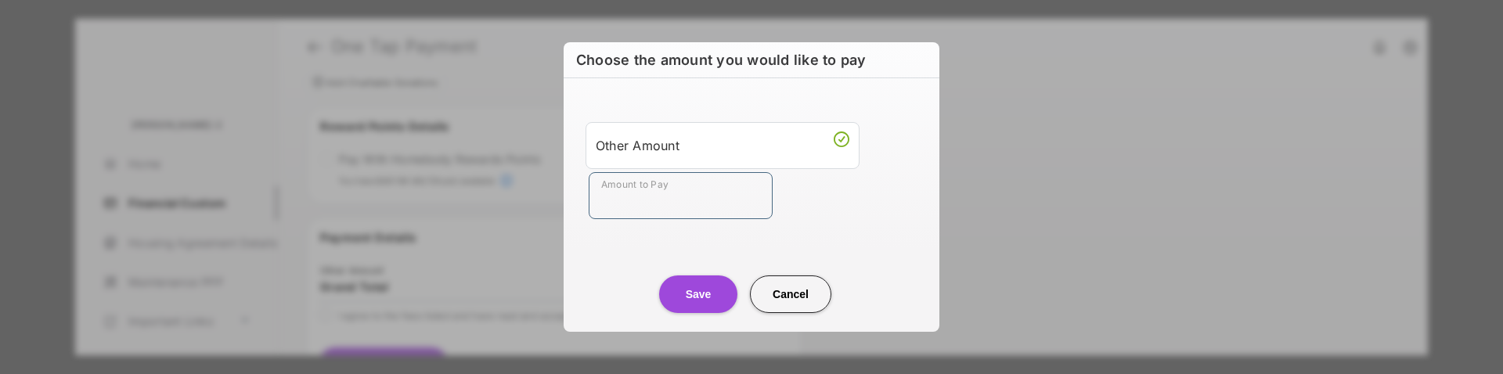
click at [727, 192] on input "Amount to Pay" at bounding box center [681, 195] width 184 height 47
type input "****"
click at [817, 198] on div "Amount to Pay ****" at bounding box center [755, 195] width 332 height 47
click at [702, 298] on button "Save" at bounding box center [698, 295] width 78 height 38
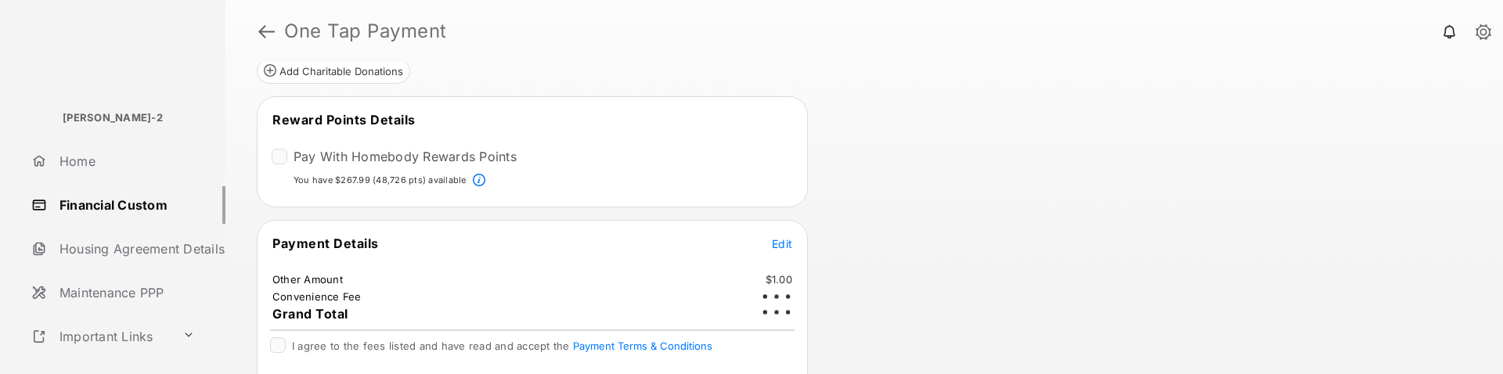
scroll to position [373, 0]
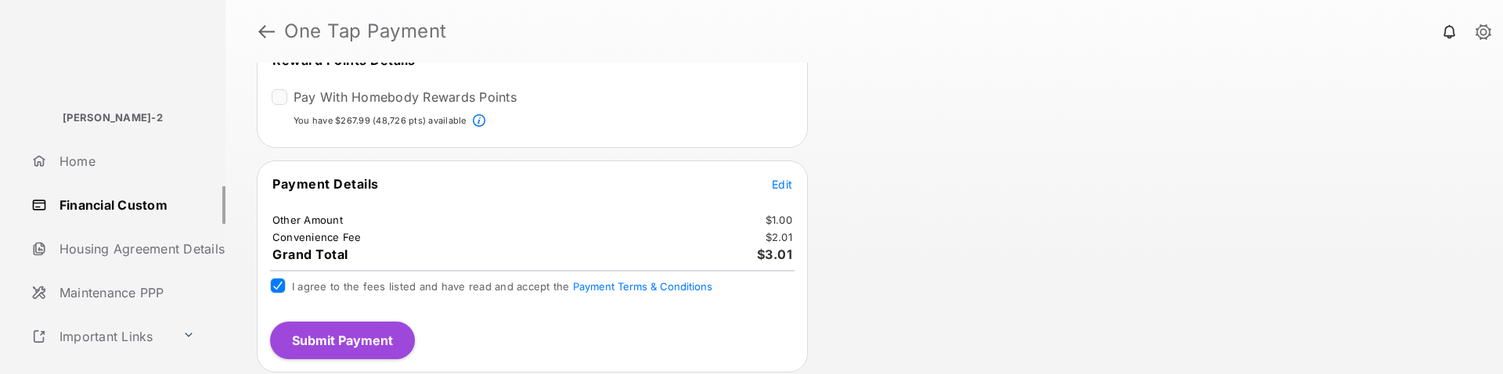
click at [330, 341] on button "Submit Payment" at bounding box center [342, 341] width 145 height 38
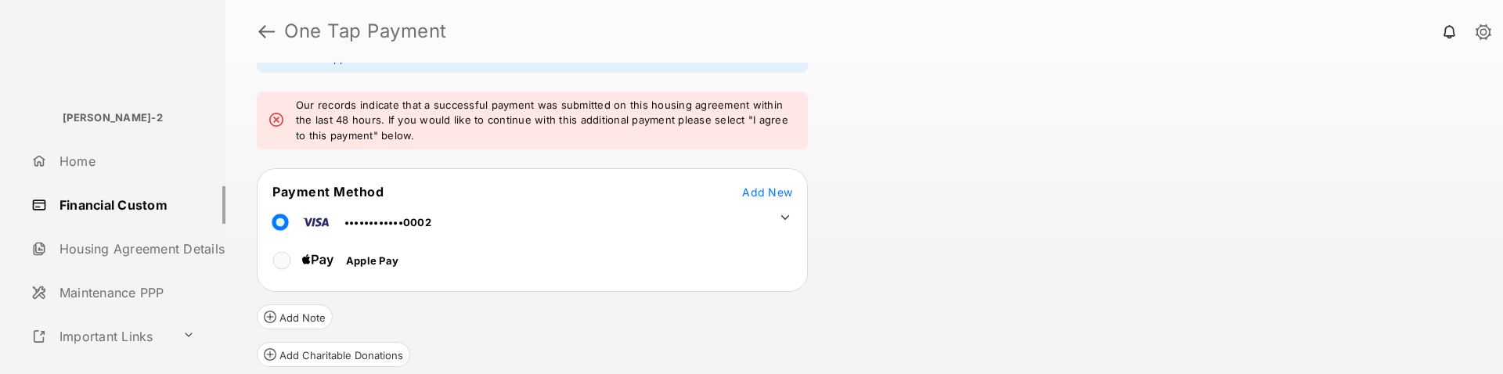
scroll to position [78, 0]
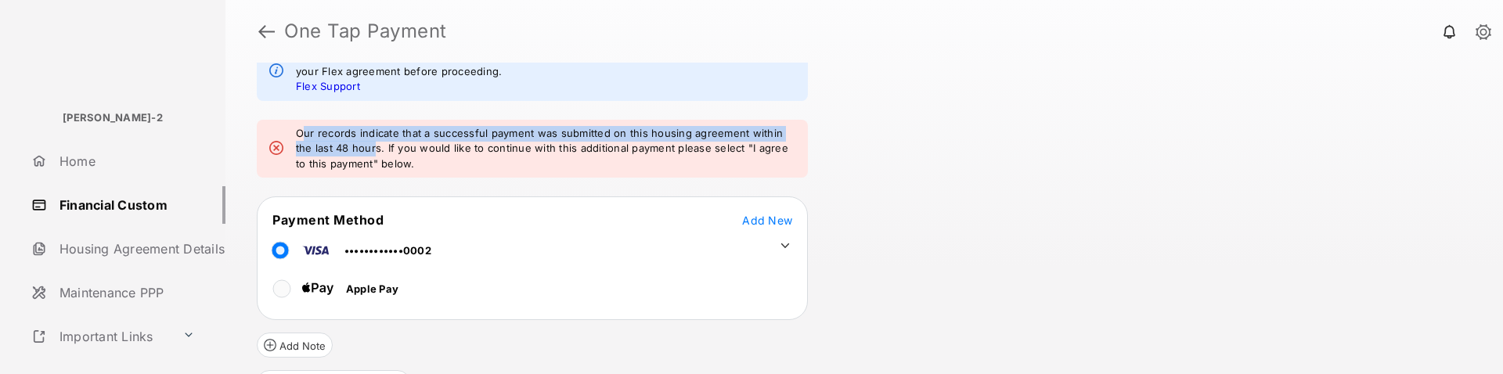
drag, startPoint x: 305, startPoint y: 135, endPoint x: 354, endPoint y: 149, distance: 50.3
click at [354, 149] on em "Our records indicate that a successful payment was submitted on this housing ag…" at bounding box center [546, 149] width 500 height 46
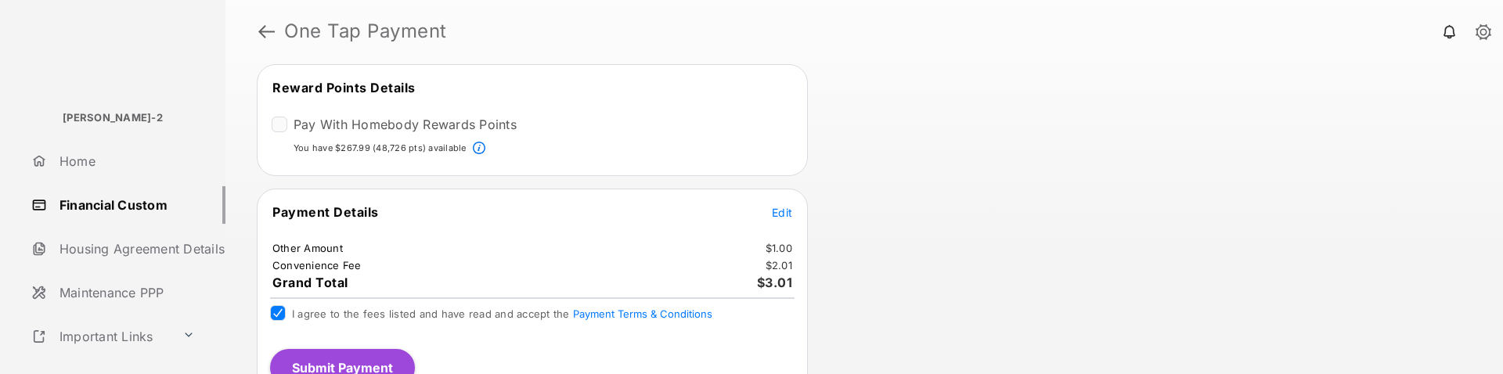
scroll to position [449, 0]
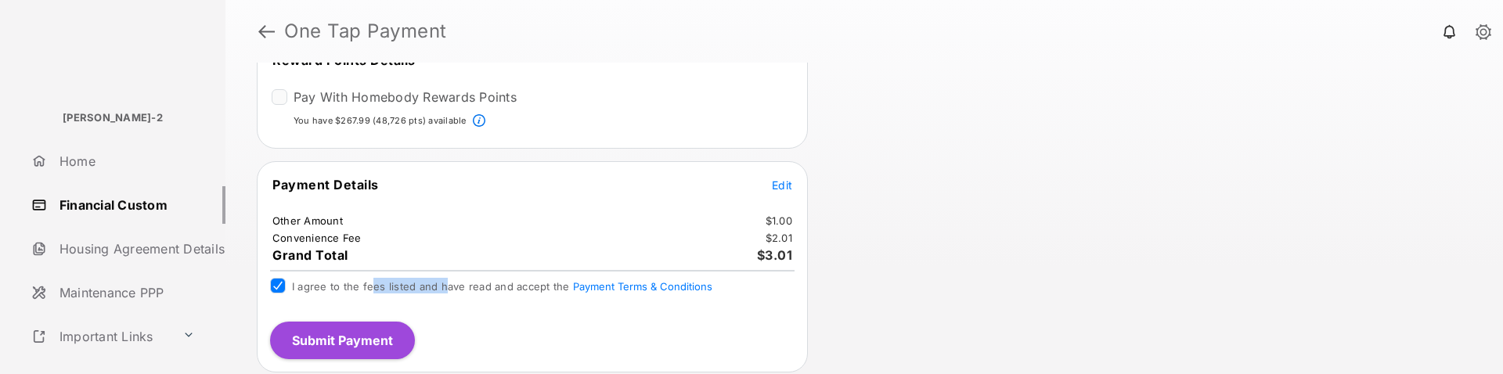
drag, startPoint x: 446, startPoint y: 282, endPoint x: 370, endPoint y: 281, distance: 76.0
click at [370, 281] on span "I agree to the fees listed and have read and accept the Payment Terms & Conditi…" at bounding box center [502, 286] width 420 height 13
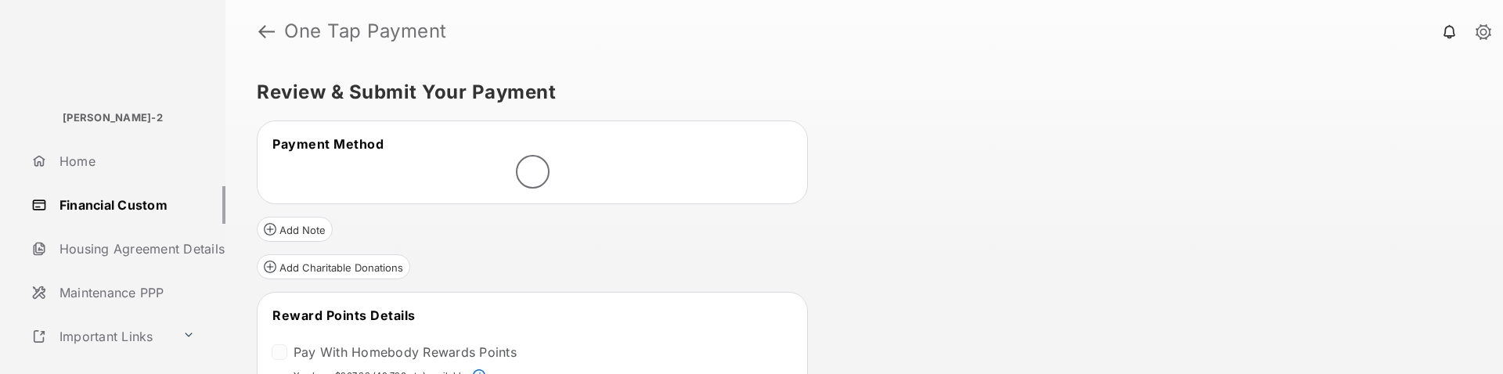
click at [1483, 35] on link at bounding box center [1484, 32] width 16 height 17
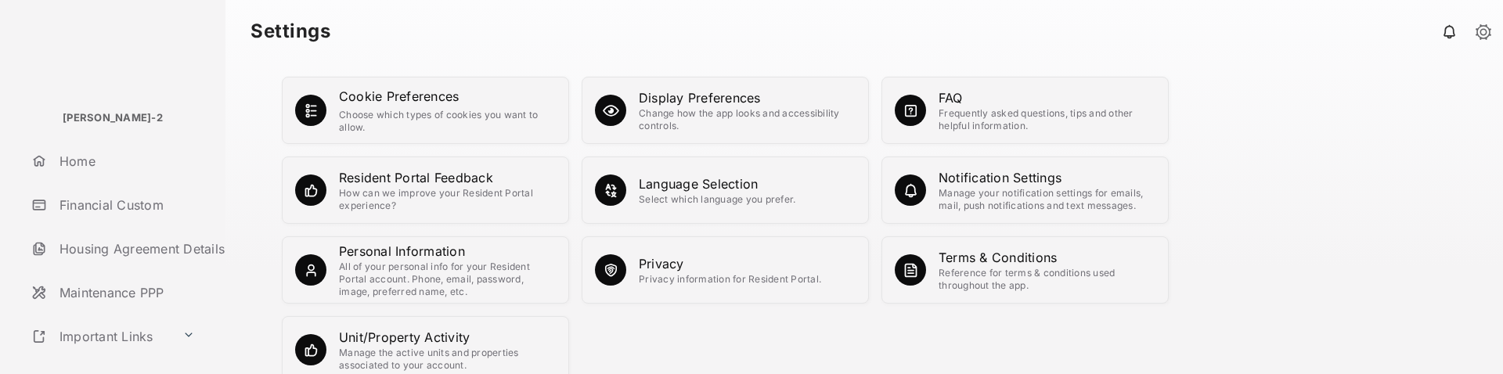
click at [1488, 29] on link at bounding box center [1484, 32] width 16 height 17
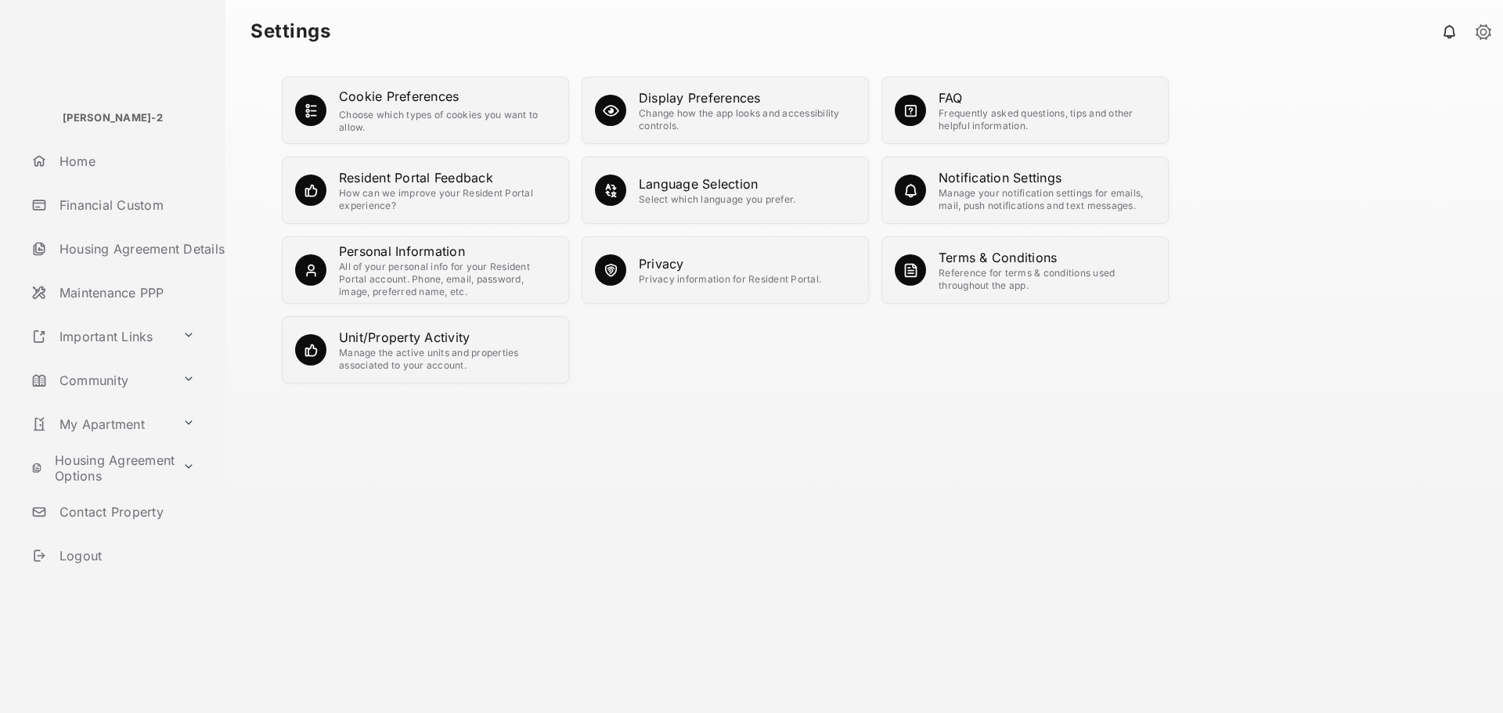
click at [88, 373] on link "Logout" at bounding box center [125, 556] width 200 height 38
